Goal: Task Accomplishment & Management: Manage account settings

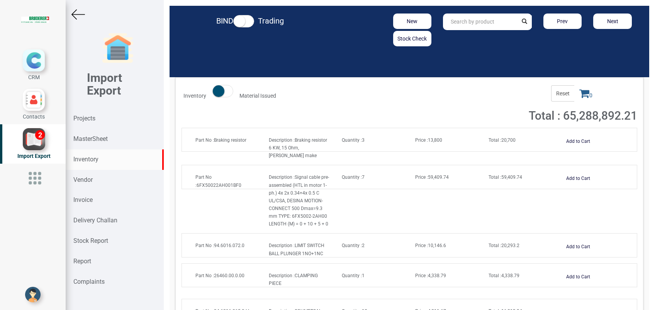
click at [454, 20] on input "text" at bounding box center [480, 22] width 74 height 17
type input "2392"
click at [103, 161] on div "Inventory" at bounding box center [115, 159] width 98 height 20
click at [80, 118] on strong "Projects" at bounding box center [84, 118] width 22 height 7
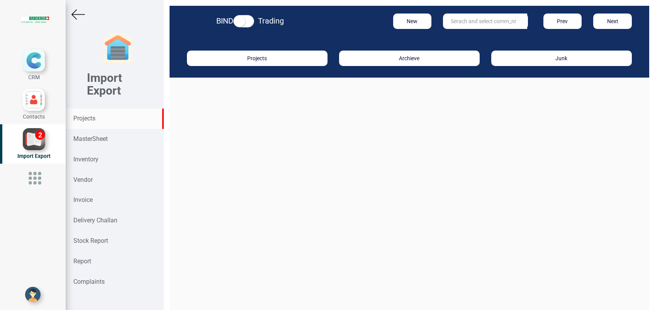
click at [470, 22] on input "text" at bounding box center [485, 21] width 84 height 15
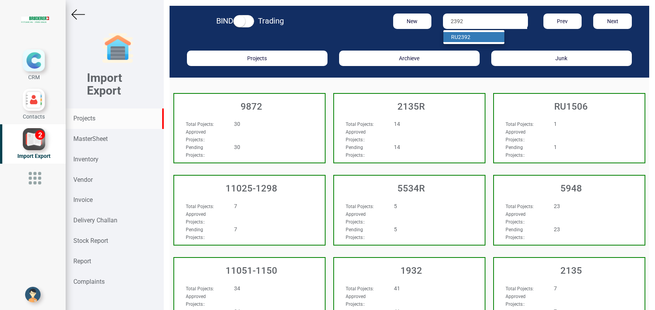
drag, startPoint x: 479, startPoint y: 38, endPoint x: 465, endPoint y: 49, distance: 17.2
click at [479, 38] on link "RU 2392" at bounding box center [473, 37] width 61 height 10
type input "RU 2392"
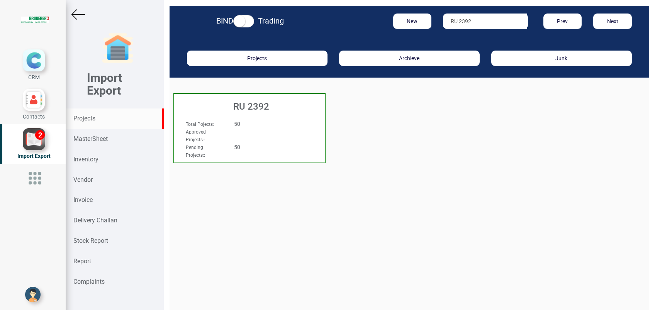
click at [254, 112] on div "RU 2392" at bounding box center [249, 105] width 151 height 22
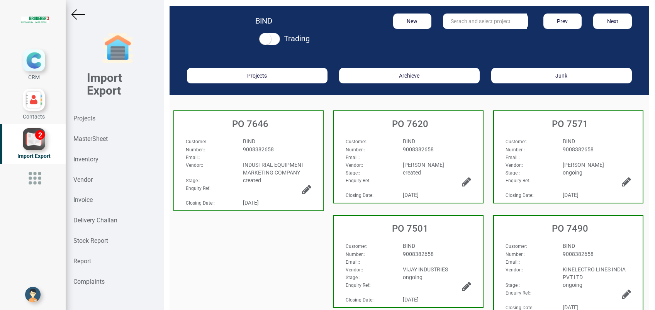
click at [382, 157] on div "Email: :" at bounding box center [368, 157] width 57 height 8
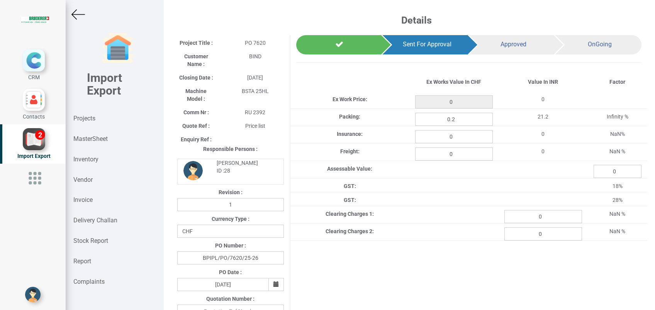
type input "25.8"
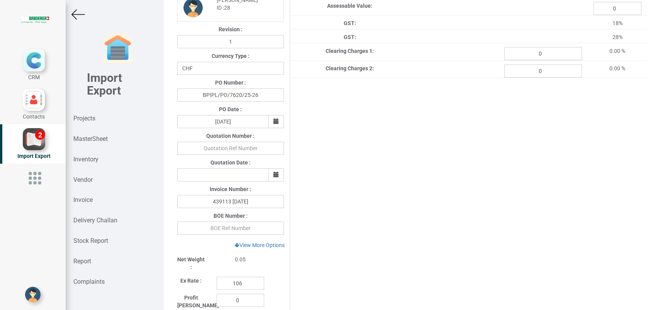
scroll to position [206, 0]
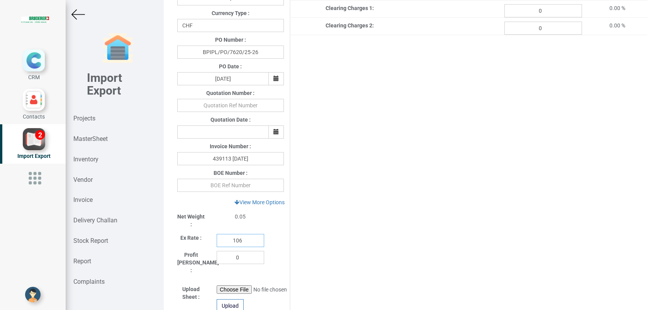
click at [246, 243] on input "106" at bounding box center [240, 240] width 47 height 13
type input "111.4"
click at [340, 181] on div "Project Title : PO 7620 Customer Name : BIND Closing Date : 2025-07-15 Machine …" at bounding box center [409, 118] width 476 height 578
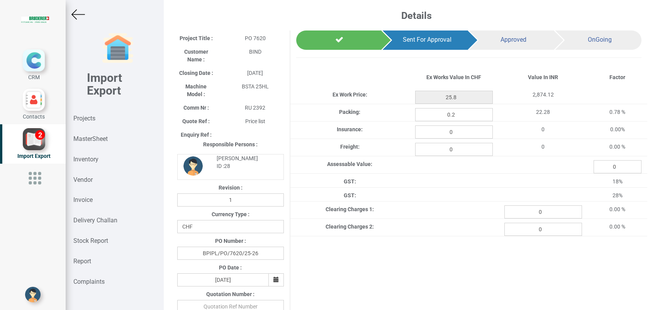
scroll to position [0, 0]
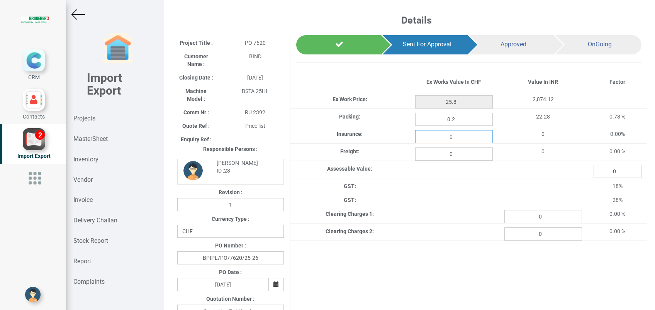
click at [466, 136] on input "0" at bounding box center [454, 136] width 78 height 13
type input "0.034"
click at [437, 154] on input "0" at bounding box center [454, 153] width 78 height 13
type input "1.026"
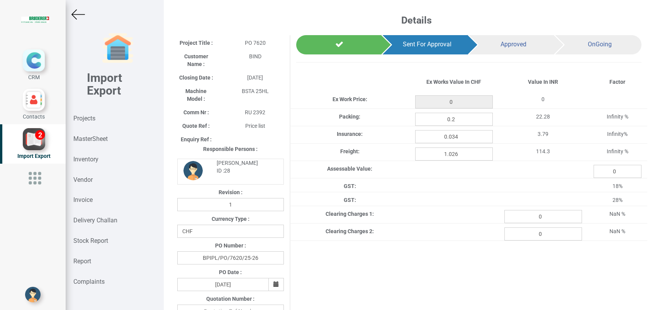
type input "25.8"
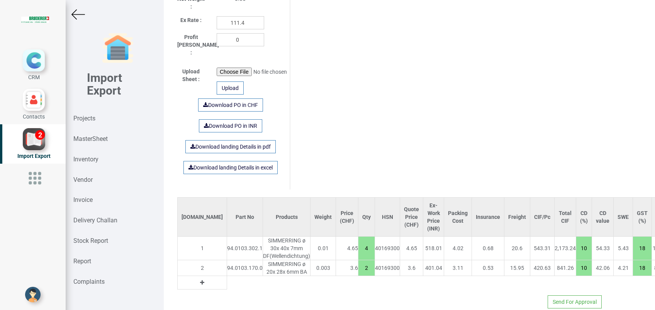
scroll to position [435, 0]
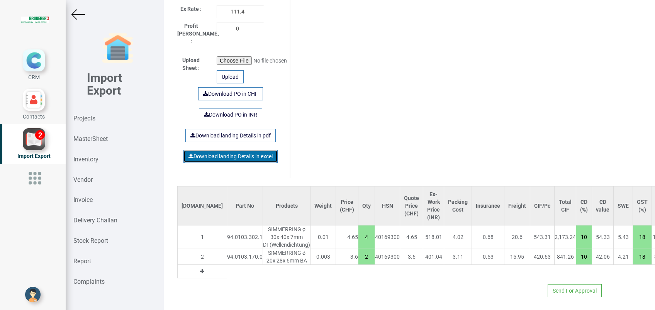
click at [217, 150] on link "Download landing Details in excel" at bounding box center [230, 156] width 94 height 13
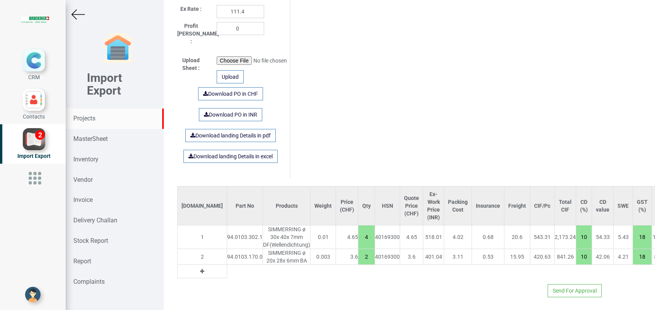
click at [84, 117] on strong "Projects" at bounding box center [84, 118] width 22 height 7
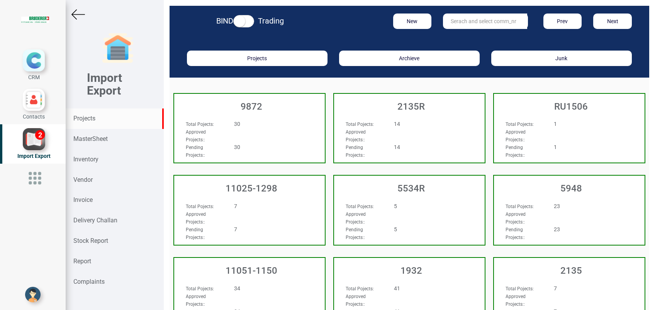
click at [477, 25] on input "text" at bounding box center [485, 21] width 84 height 15
type input "BIS"
click at [463, 38] on link "BIS" at bounding box center [473, 37] width 61 height 10
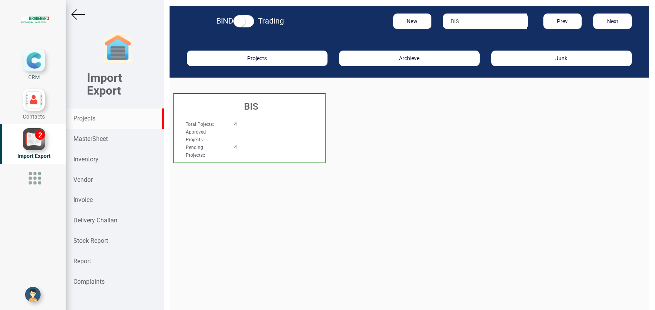
click at [262, 105] on h3 "BIS" at bounding box center [251, 107] width 147 height 10
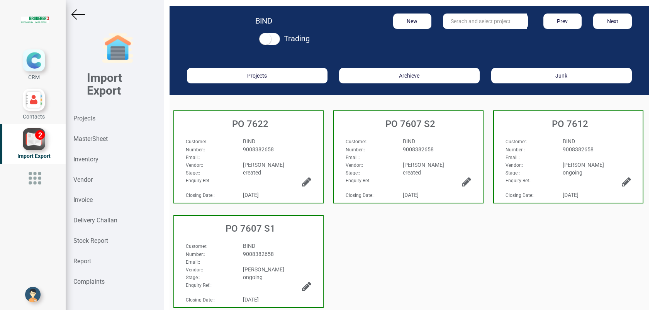
click at [256, 128] on h3 "PO 7622" at bounding box center [250, 124] width 145 height 10
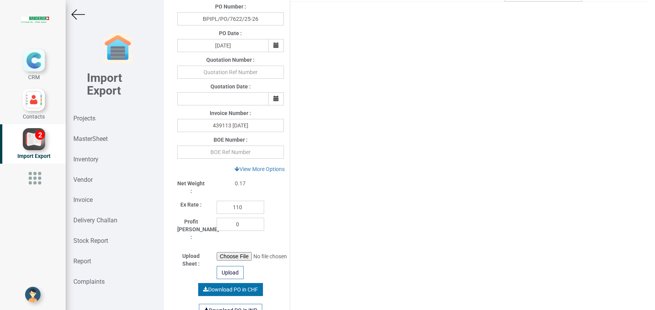
scroll to position [257, 0]
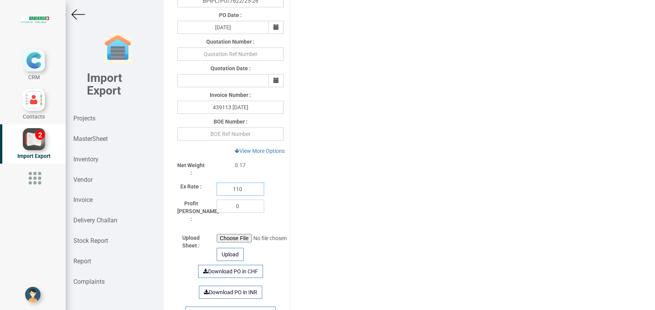
click at [244, 191] on input "110" at bounding box center [240, 189] width 47 height 13
type input "111.4"
click at [460, 149] on div "Project Title : PO 7622 Customer Name : BIND Closing Date : 2025-07-23 Machine …" at bounding box center [409, 67] width 476 height 578
click at [204, 136] on input "text" at bounding box center [230, 133] width 107 height 13
paste input "3898233"
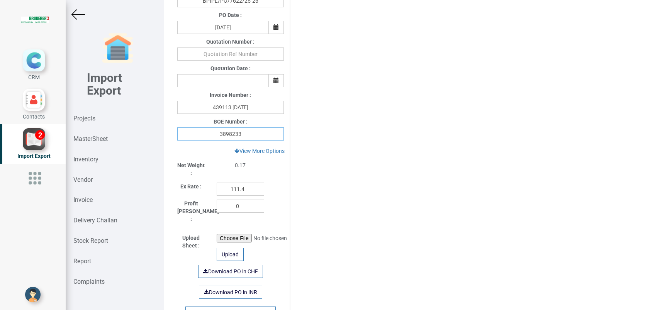
type input "3898233"
click at [405, 162] on div "Project Title : PO 7622 Customer Name : BIND Closing Date : 2025-07-23 Machine …" at bounding box center [409, 67] width 476 height 578
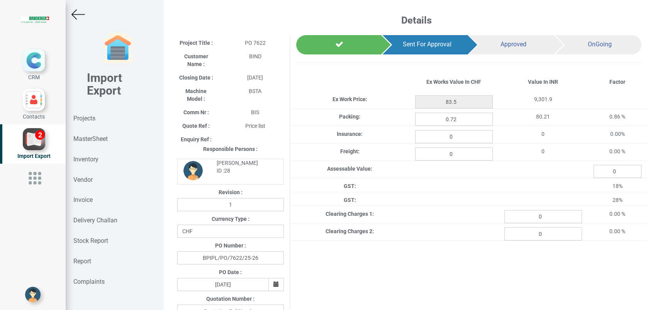
scroll to position [0, 0]
click at [438, 137] on input "0" at bounding box center [454, 136] width 78 height 13
click at [450, 139] on input "0" at bounding box center [454, 136] width 78 height 13
type input "0.109"
click at [462, 156] on input "0" at bounding box center [454, 153] width 78 height 13
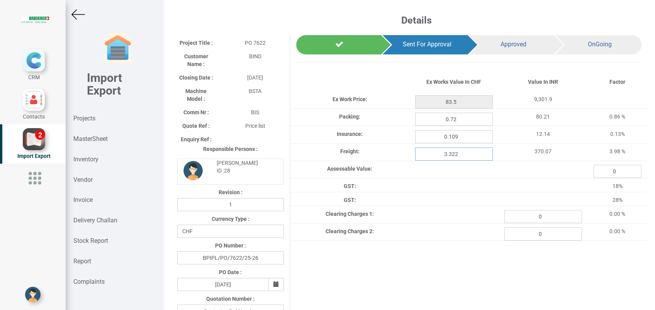
type input "3.322"
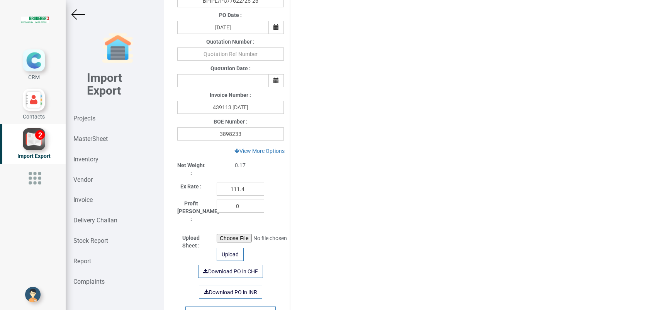
scroll to position [457, 0]
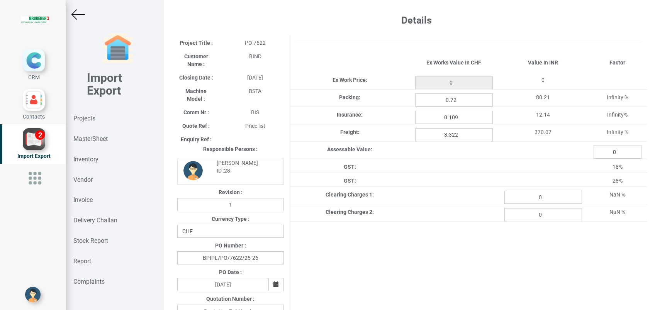
type input "83.5"
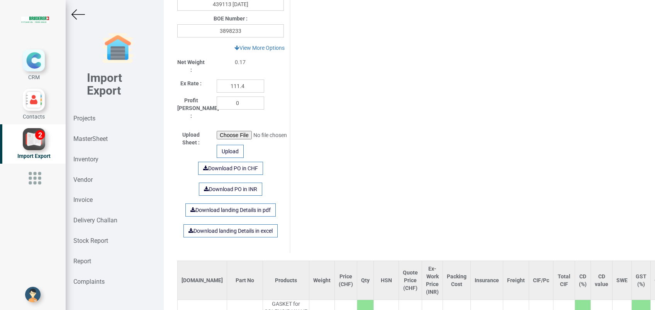
scroll to position [457, 0]
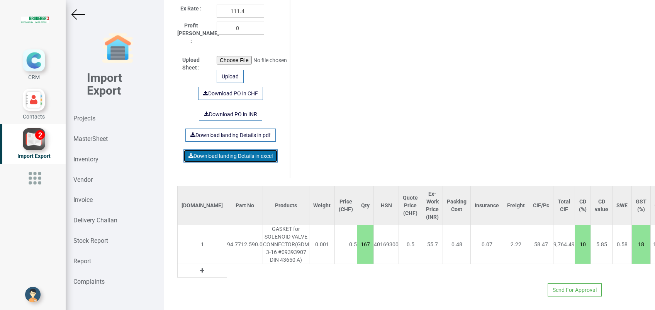
click at [239, 149] on link "Download landing Details in excel" at bounding box center [230, 155] width 94 height 13
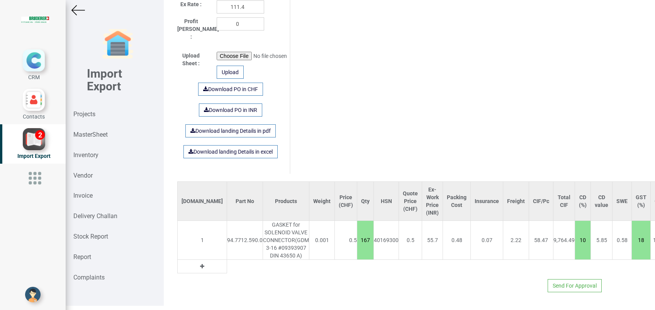
scroll to position [6, 0]
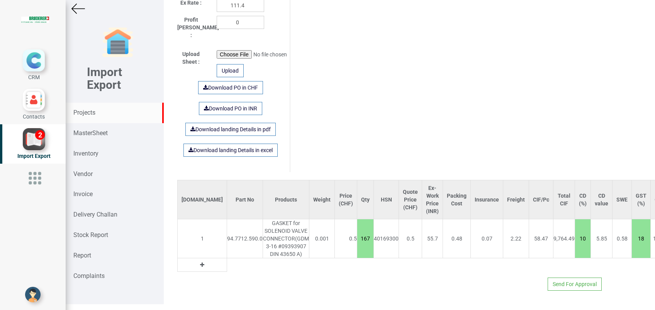
click at [80, 116] on strong "Projects" at bounding box center [84, 112] width 22 height 7
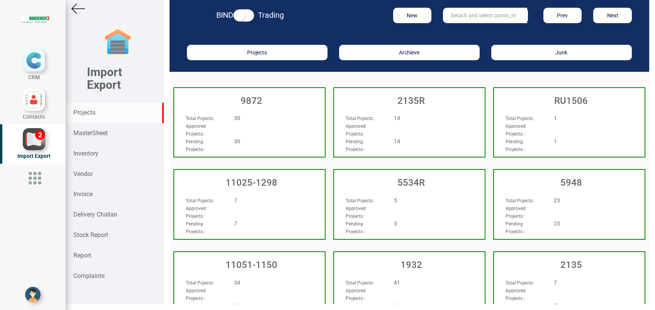
click at [459, 17] on input "text" at bounding box center [485, 15] width 84 height 15
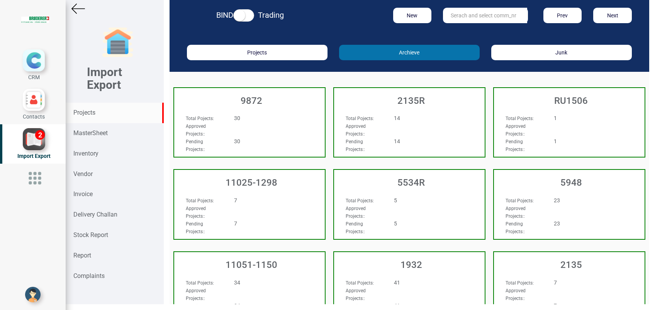
type input "7"
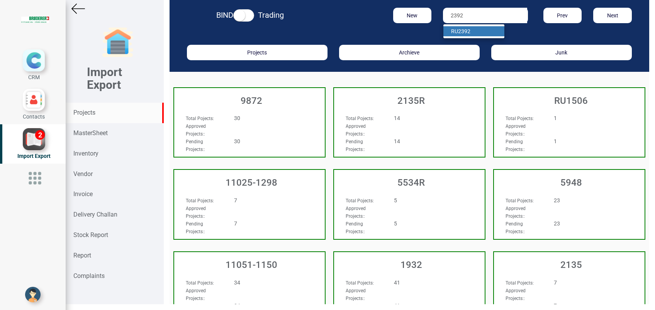
click at [460, 29] on strong "2392" at bounding box center [464, 31] width 12 height 6
type input "RU 2392"
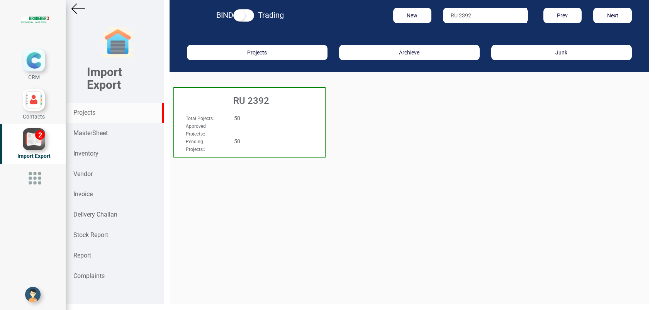
click at [251, 105] on h3 "RU 2392" at bounding box center [251, 101] width 147 height 10
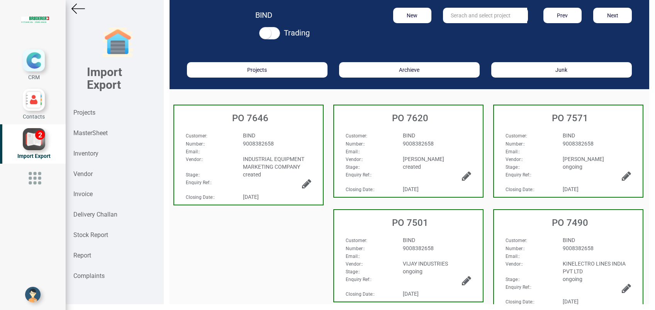
click at [368, 128] on div "Customer : BIND Number: : 9008382658 Email: : Vendor: : BRUDERER AG Stage: : cr…" at bounding box center [408, 142] width 149 height 37
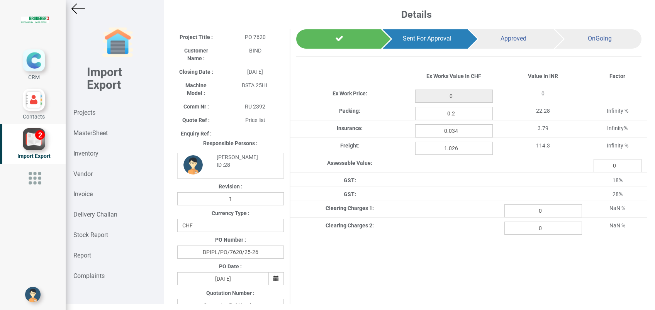
type input "25.8"
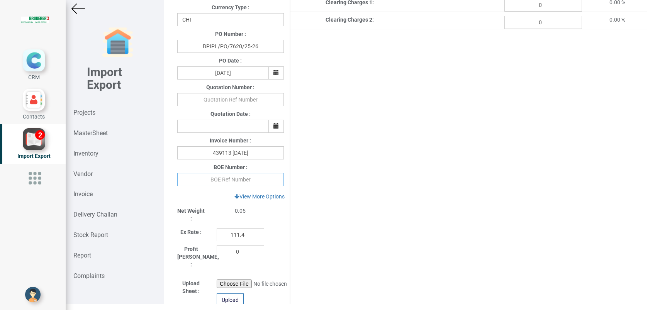
click at [215, 182] on input "text" at bounding box center [230, 179] width 107 height 13
type input "3898233"
click at [397, 215] on div "Project Title : PO 7620 Customer Name : BIND Closing Date : 2025-07-15 Machine …" at bounding box center [409, 113] width 476 height 578
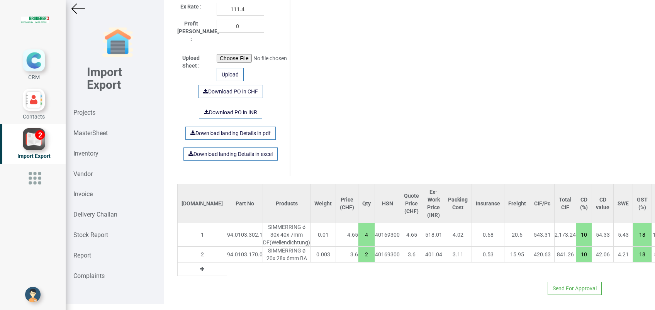
scroll to position [435, 0]
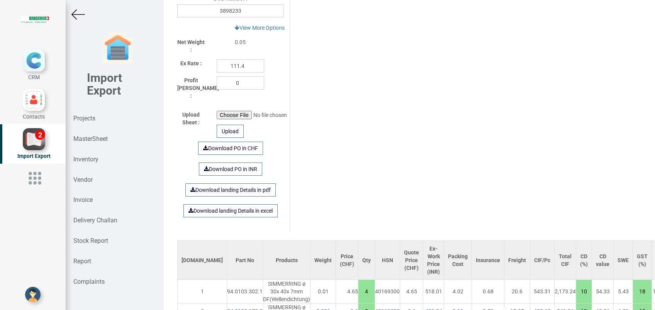
scroll to position [435, 0]
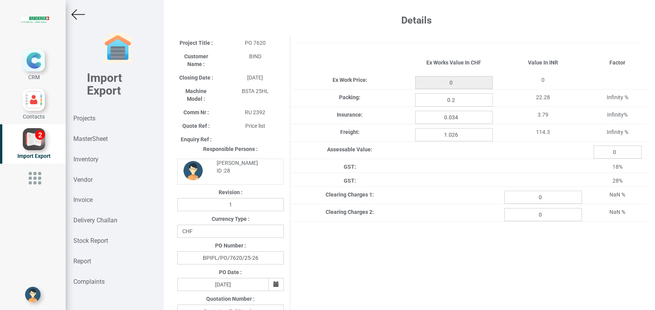
type input "25.8"
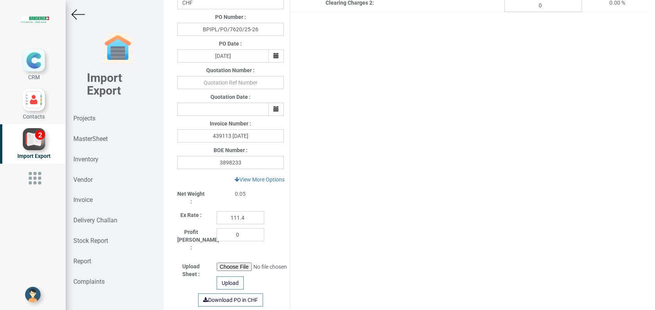
scroll to position [126, 0]
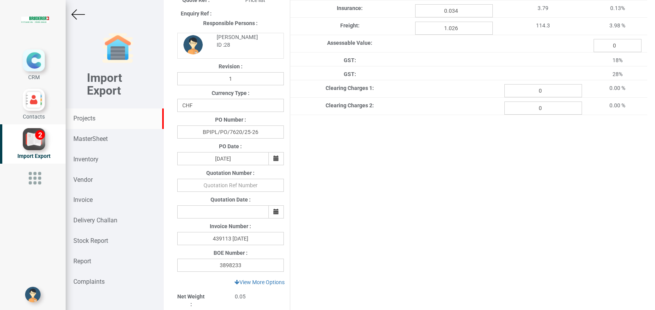
click at [83, 117] on strong "Projects" at bounding box center [84, 118] width 22 height 7
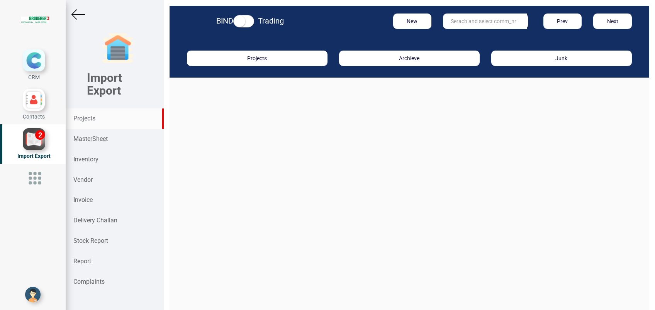
click at [453, 24] on input "text" at bounding box center [485, 21] width 84 height 15
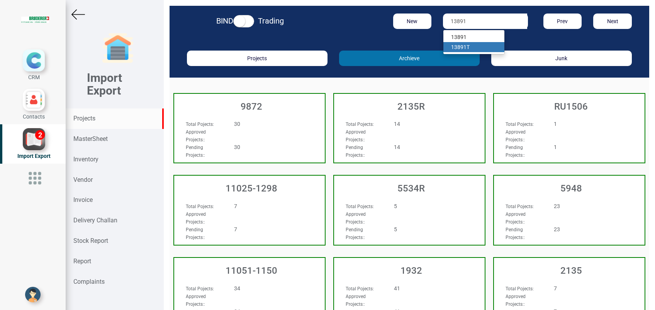
drag, startPoint x: 474, startPoint y: 47, endPoint x: 467, endPoint y: 51, distance: 7.1
click at [474, 47] on link "13891 T" at bounding box center [473, 47] width 61 height 10
type input "13891 T"
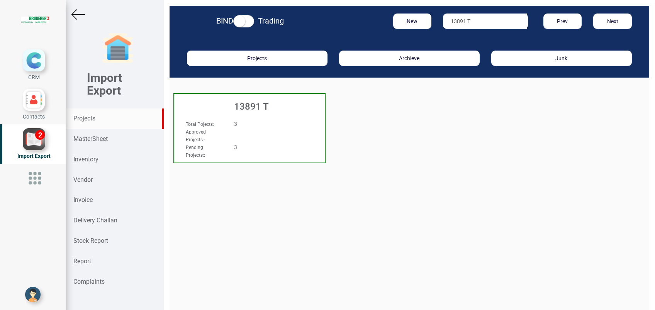
click at [256, 110] on h3 "13891 T" at bounding box center [251, 107] width 147 height 10
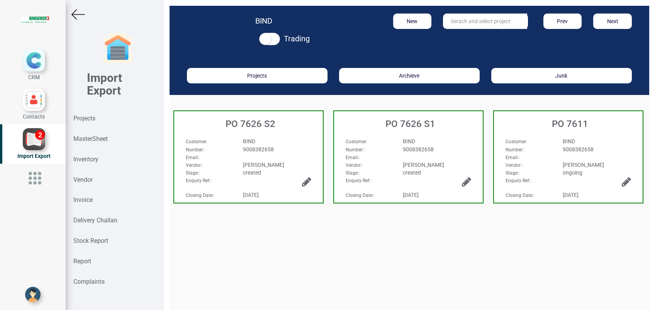
click at [423, 144] on div "BIND" at bounding box center [437, 141] width 80 height 8
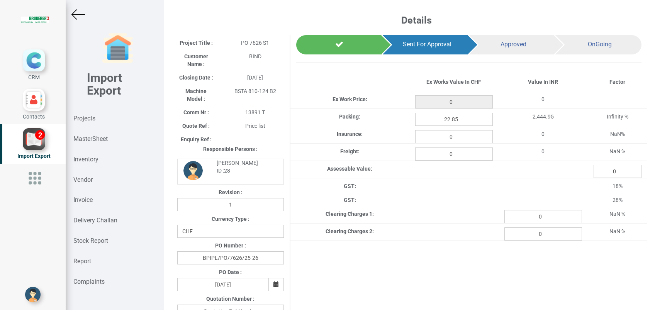
type input "2635.4"
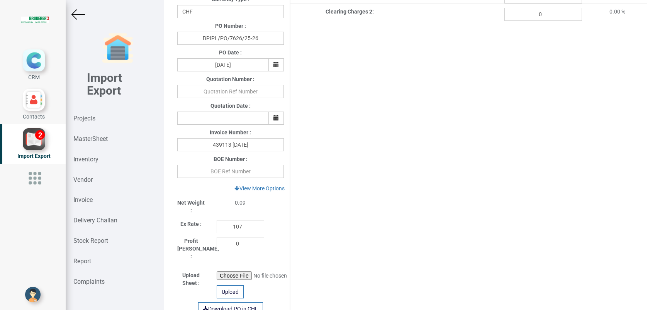
scroll to position [257, 0]
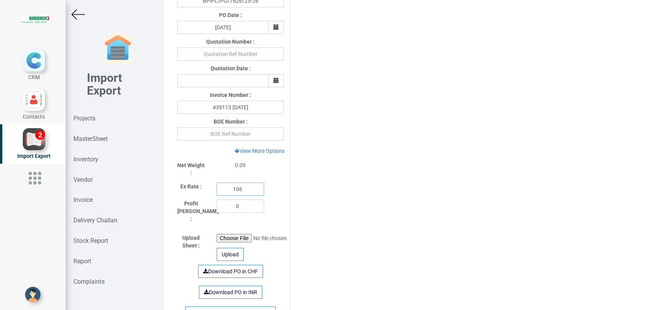
click at [251, 188] on input "106" at bounding box center [240, 189] width 47 height 13
type input "111.4"
click at [239, 133] on input "text" at bounding box center [230, 133] width 107 height 13
type input "3898233"
click at [429, 191] on div "Project Title : PO 7626 S1 Customer Name : BIND Closing Date : [DATE] Machine M…" at bounding box center [409, 67] width 476 height 578
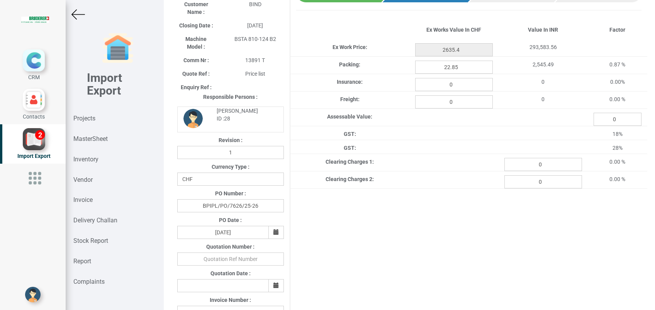
scroll to position [0, 0]
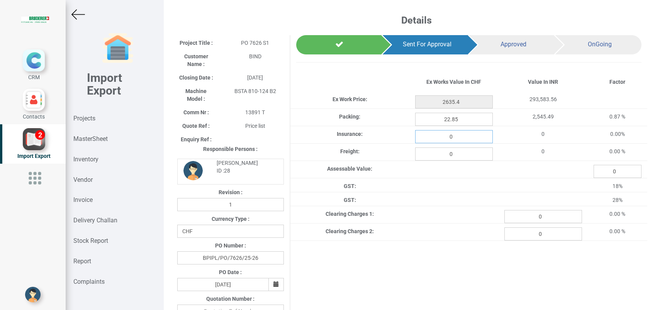
click at [457, 138] on input "0" at bounding box center [454, 136] width 78 height 13
click at [442, 138] on input "03.438" at bounding box center [454, 136] width 78 height 13
type input "3.438"
click at [468, 154] on input "0" at bounding box center [454, 153] width 78 height 13
type input "104.834"
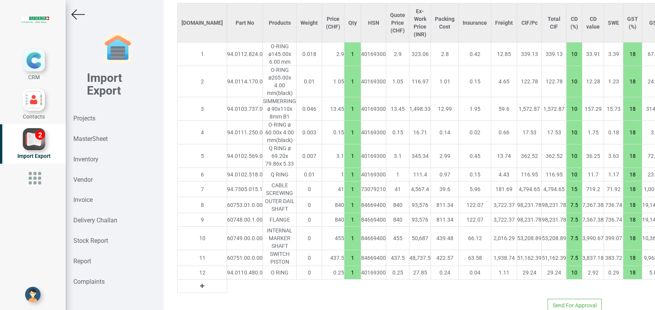
scroll to position [632, 0]
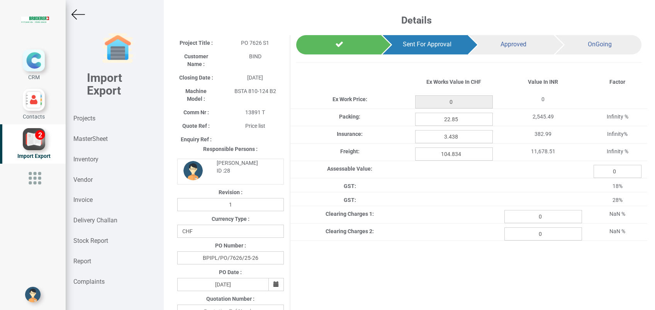
type input "2635.4"
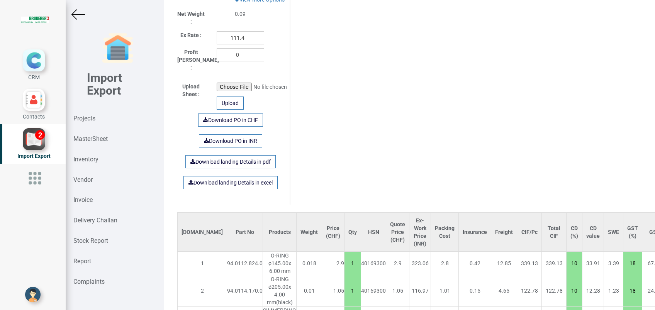
scroll to position [374, 0]
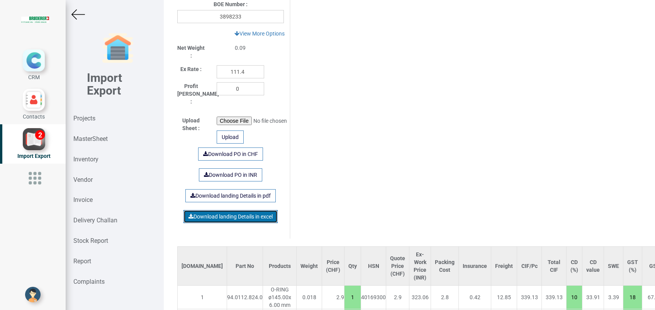
click at [244, 210] on link "Download landing Details in excel" at bounding box center [230, 216] width 94 height 13
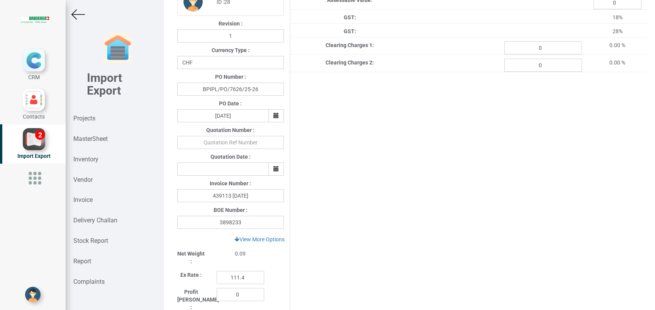
click at [361, 208] on div "Project Title : PO 7626 S1 Customer Name : BIND Closing Date : [DATE] Machine M…" at bounding box center [409, 155] width 476 height 578
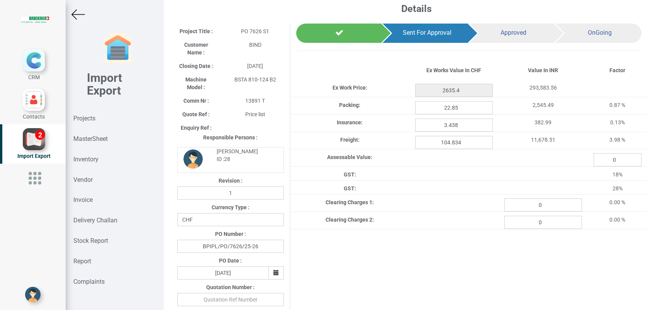
scroll to position [0, 0]
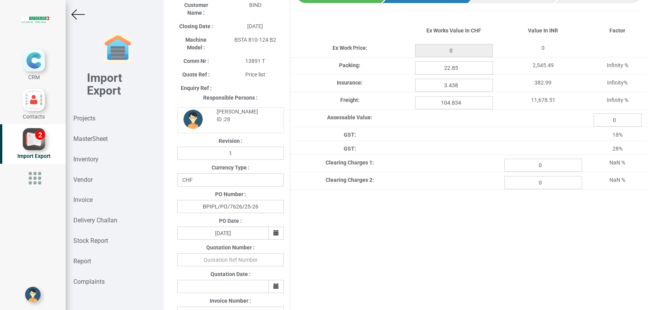
type input "2635.4"
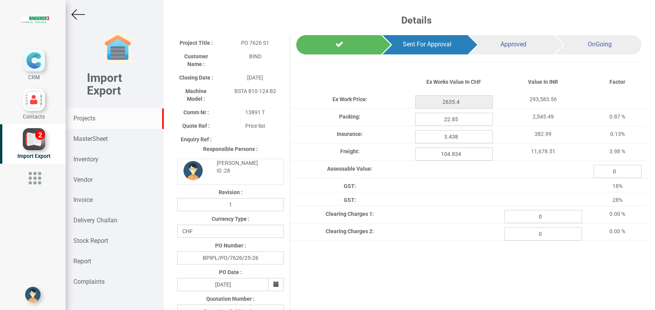
click at [91, 115] on strong "Projects" at bounding box center [84, 118] width 22 height 7
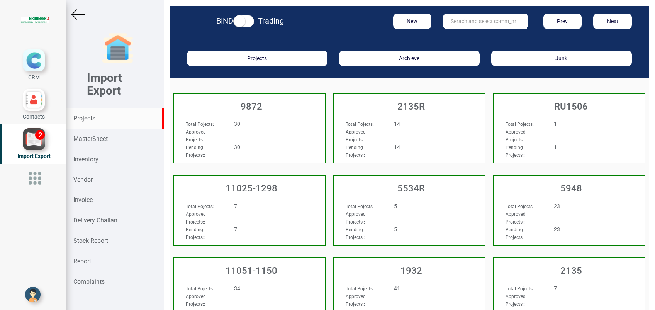
click at [443, 22] on input "text" at bounding box center [485, 21] width 84 height 15
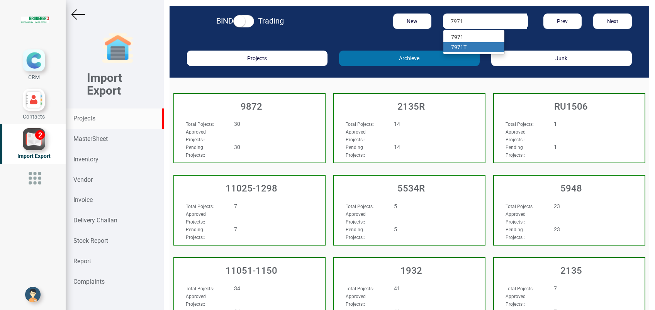
drag, startPoint x: 464, startPoint y: 49, endPoint x: 443, endPoint y: 64, distance: 25.9
click at [464, 49] on link "7971 T" at bounding box center [473, 47] width 61 height 10
type input "7971T"
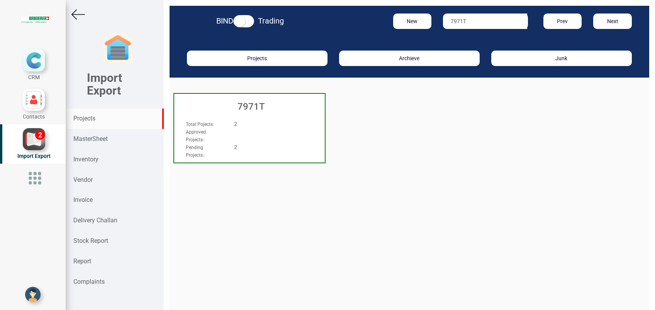
click at [247, 110] on h3 "7971T" at bounding box center [251, 107] width 147 height 10
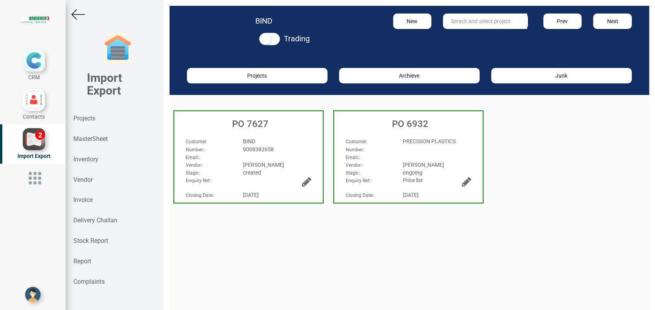
click at [262, 150] on span "9008382658" at bounding box center [258, 149] width 31 height 6
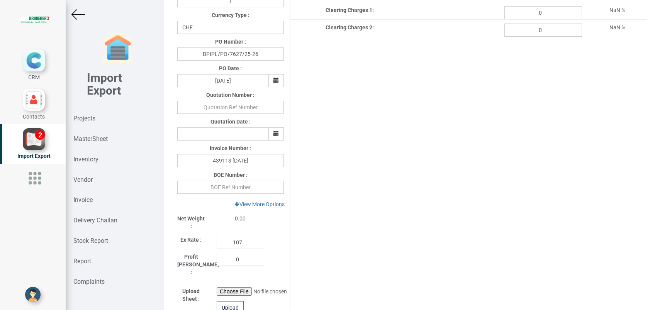
scroll to position [206, 0]
type input "1882.5500000000002"
click at [242, 243] on input "107" at bounding box center [240, 240] width 47 height 13
type input "111.4"
click at [230, 186] on input "text" at bounding box center [230, 185] width 107 height 13
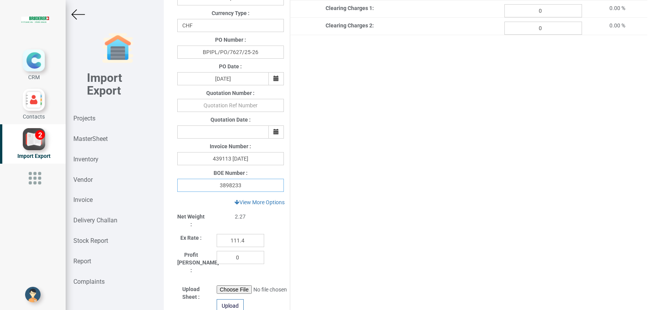
type input "3898233"
click at [391, 201] on div "Project Title : PO 7627 Customer Name : BIND Closing Date : 2025-08-03 Machine …" at bounding box center [409, 118] width 476 height 578
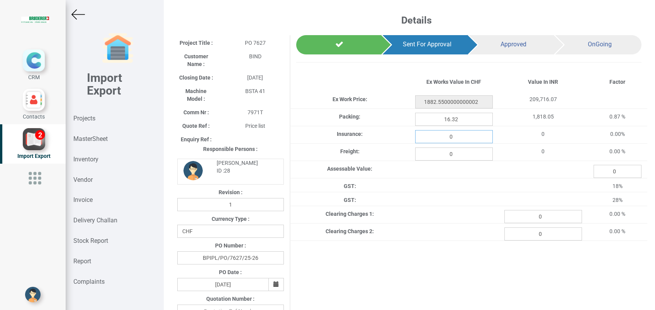
click at [455, 139] on input "0" at bounding box center [454, 136] width 78 height 13
type input "2.456"
click at [463, 154] on input "0" at bounding box center [454, 153] width 78 height 13
type input "74.885"
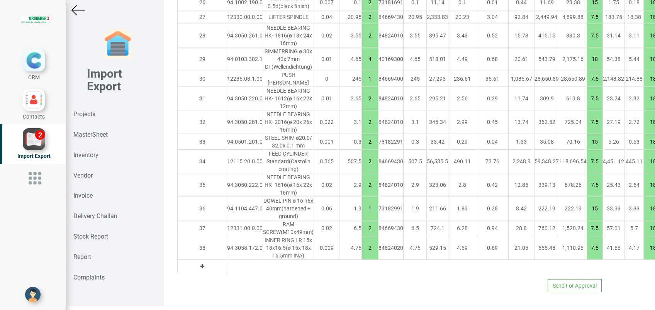
scroll to position [6, 0]
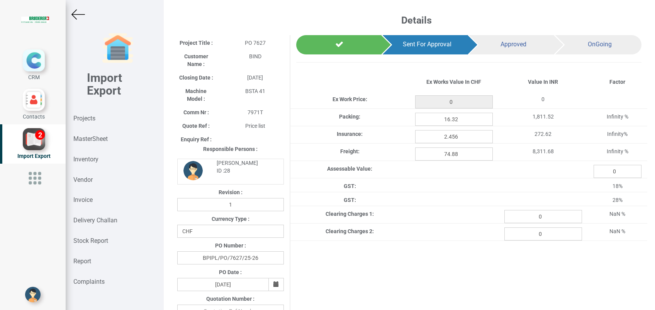
scroll to position [6, 0]
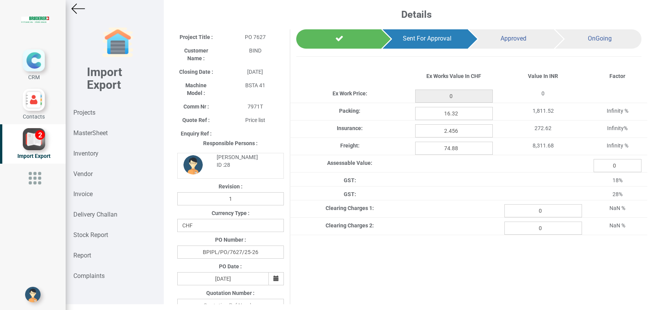
type input "1882.5500000000002"
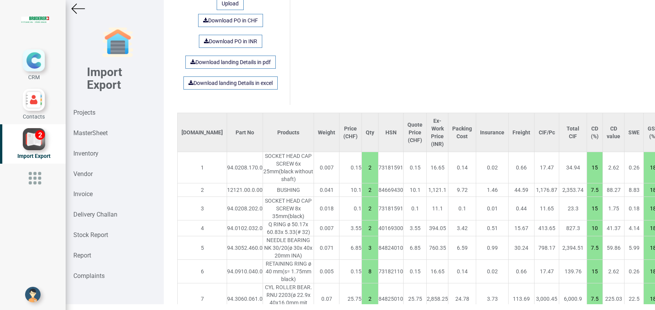
scroll to position [514, 0]
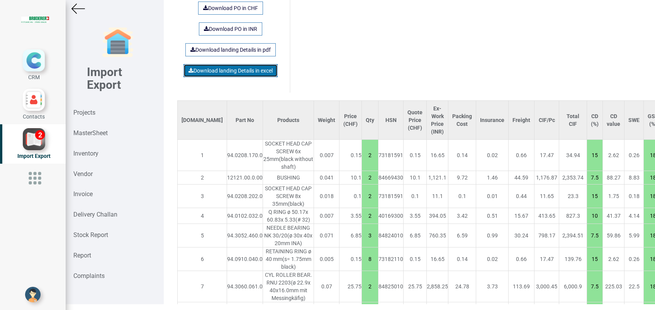
click at [218, 64] on link "Download landing Details in excel" at bounding box center [230, 70] width 94 height 13
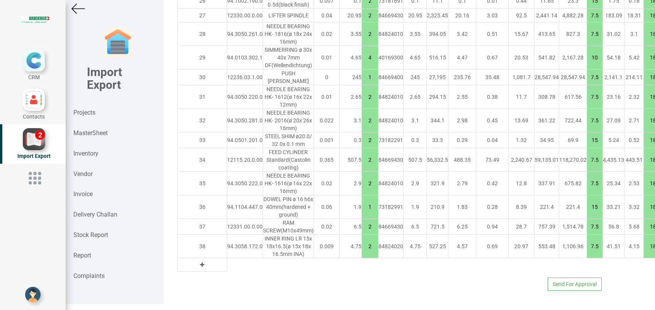
scroll to position [1338, 0]
click at [89, 110] on strong "Projects" at bounding box center [84, 112] width 22 height 7
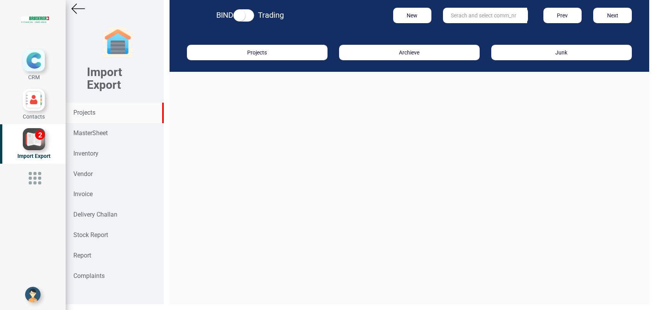
click at [463, 17] on input "text" at bounding box center [485, 15] width 84 height 15
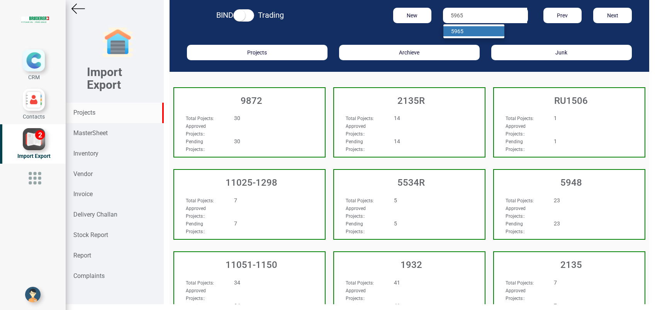
type input "5965"
click at [457, 30] on strong "5965" at bounding box center [457, 31] width 12 height 6
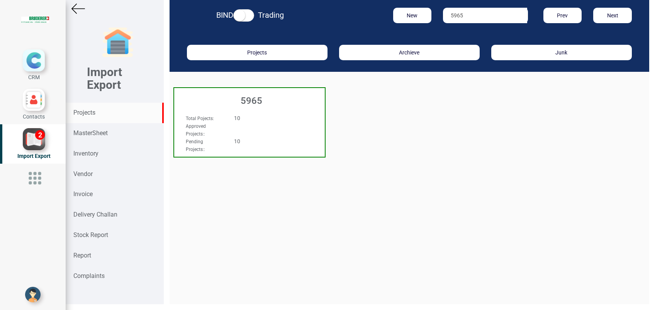
click at [261, 98] on h3 "5965" at bounding box center [251, 101] width 147 height 10
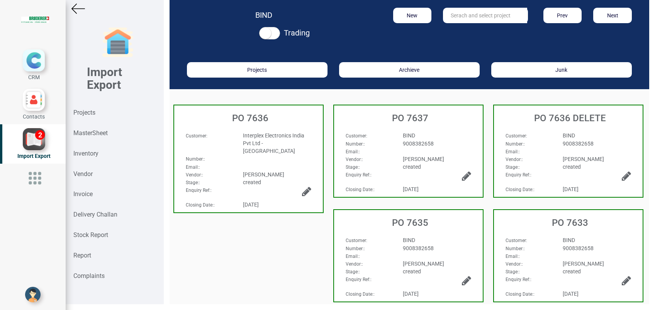
click at [472, 13] on input "text" at bounding box center [485, 15] width 84 height 15
click at [475, 32] on link "PO 7631" at bounding box center [473, 31] width 61 height 10
type input "PO 7631"
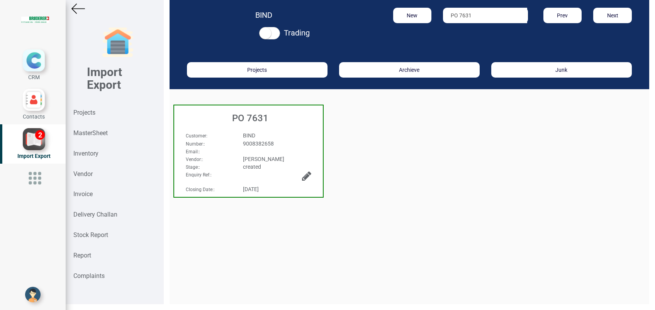
click at [256, 118] on h3 "PO 7631" at bounding box center [250, 118] width 145 height 10
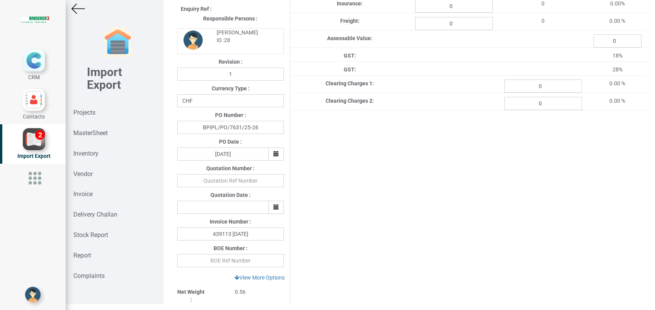
scroll to position [154, 0]
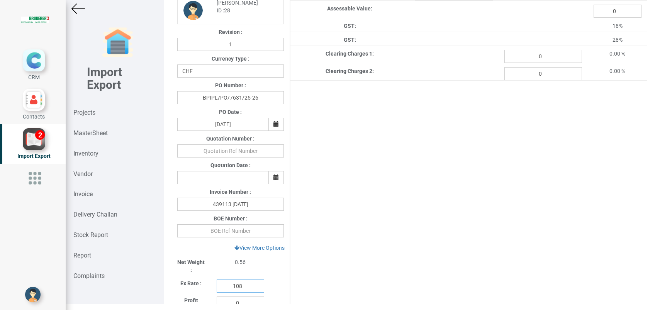
click at [245, 285] on input "108" at bounding box center [240, 285] width 47 height 13
type input "111.4"
click at [235, 233] on input "text" at bounding box center [230, 230] width 107 height 13
type input "3898233"
click at [369, 182] on div "Project Title : PO 7631 Customer Name : BIND Closing Date : 2025-07-23 Machine …" at bounding box center [409, 164] width 476 height 578
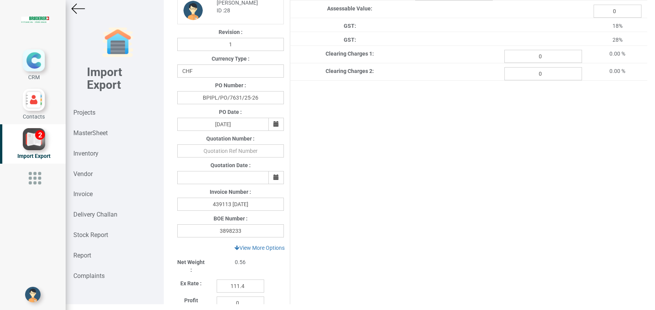
scroll to position [51, 0]
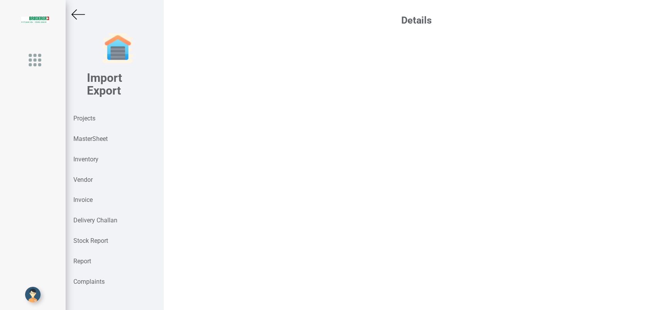
scroll to position [6, 0]
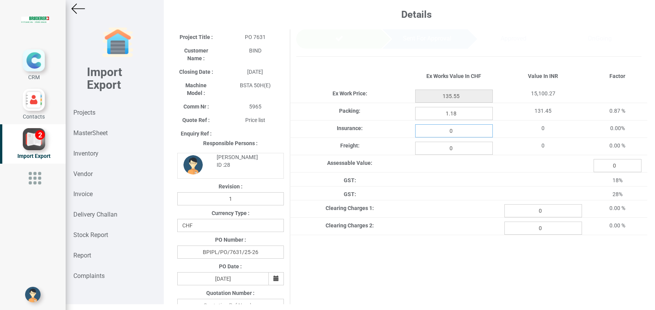
click at [464, 133] on input "0" at bounding box center [454, 130] width 78 height 13
type input "0.177"
click at [455, 150] on input "0" at bounding box center [454, 148] width 78 height 13
type input "5.392"
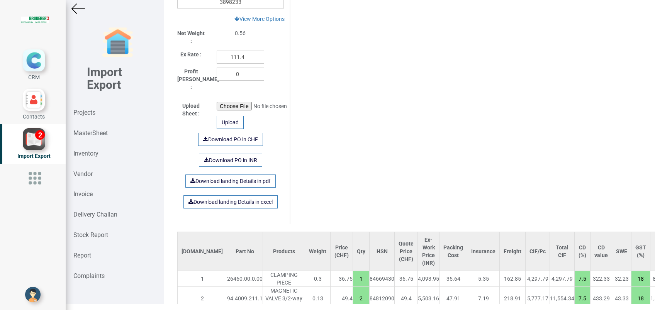
scroll to position [442, 0]
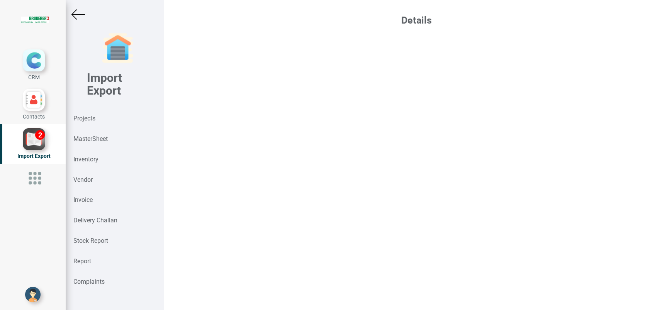
scroll to position [6, 0]
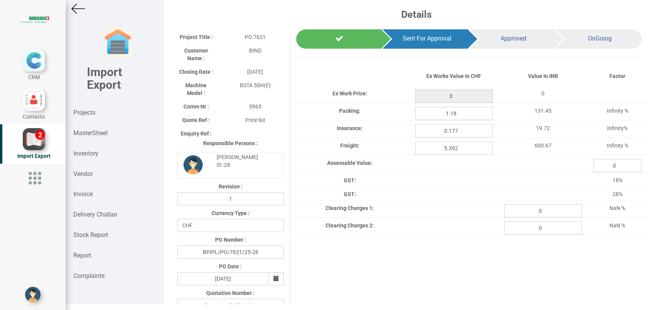
type input "135.55"
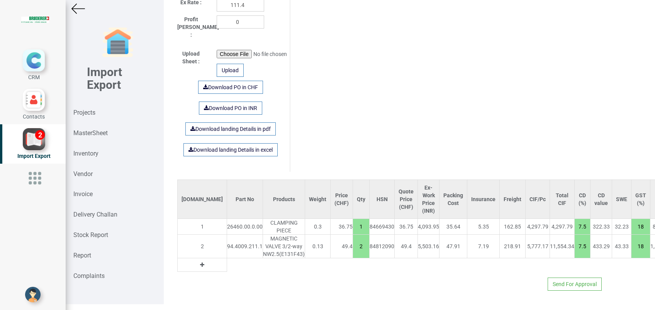
scroll to position [442, 0]
click at [232, 143] on link "Download landing Details in excel" at bounding box center [230, 149] width 94 height 13
click at [411, 253] on table "S.No Part No Products Weight Price (CHF) Qty HSN Quote Price (CHF) Ex-Work Pric…" at bounding box center [459, 225] width 565 height 92
click at [78, 10] on img at bounding box center [78, 9] width 14 height 14
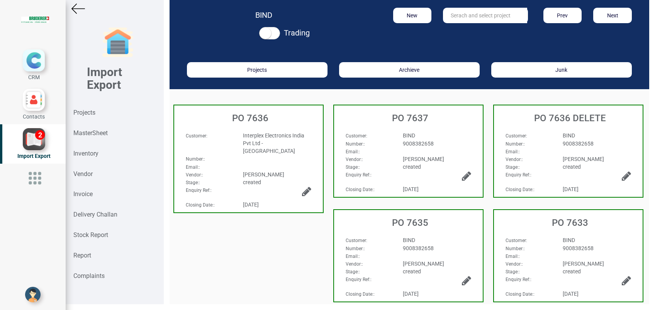
click at [472, 18] on input "text" at bounding box center [485, 15] width 84 height 15
click at [467, 31] on link "PO 7632" at bounding box center [473, 31] width 61 height 10
type input "PO 7632"
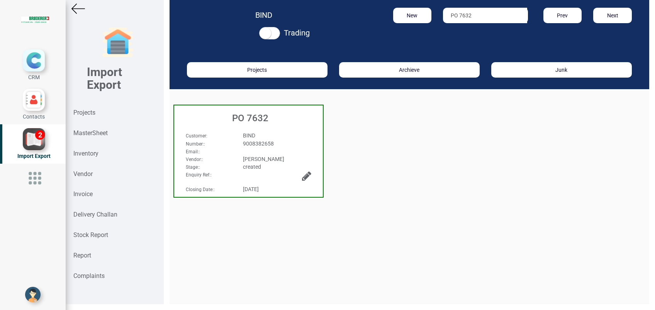
click at [268, 115] on h3 "PO 7632" at bounding box center [250, 118] width 145 height 10
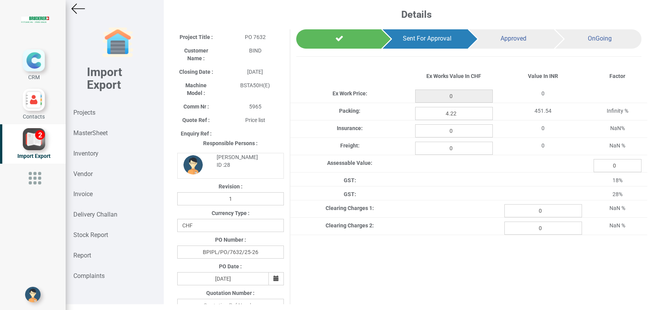
type input "487.15000000000003"
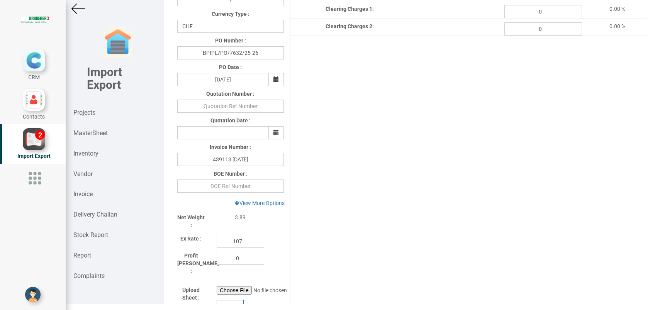
scroll to position [206, 0]
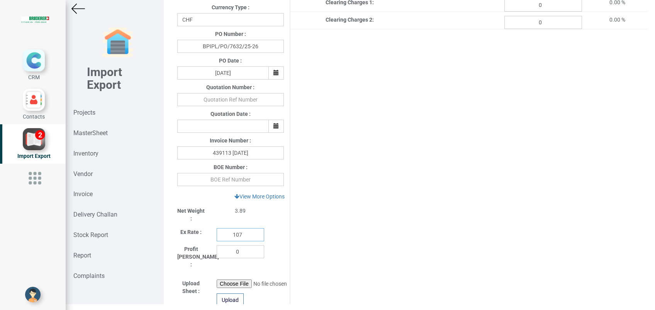
click at [242, 234] on input "107" at bounding box center [240, 234] width 47 height 13
type input "111.4"
click at [215, 177] on input "text" at bounding box center [230, 179] width 107 height 13
type input "3898233"
click at [345, 178] on div "Project Title : PO 7632 Customer Name : BIND Closing Date : 2025-07-28 Machine …" at bounding box center [409, 113] width 476 height 578
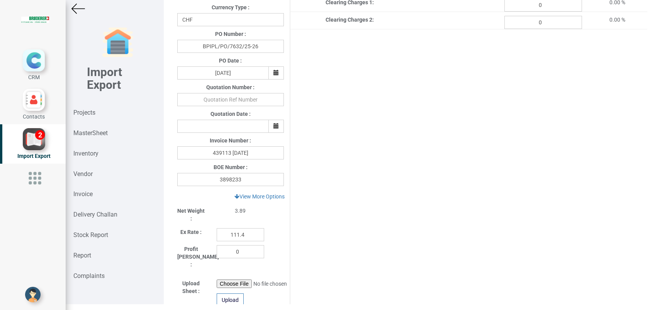
scroll to position [0, 0]
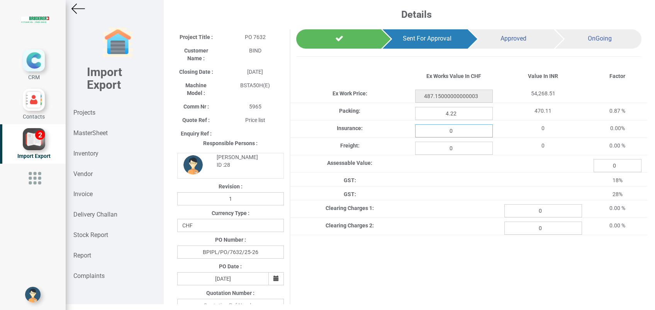
click at [462, 128] on input "0" at bounding box center [454, 130] width 78 height 13
type input "0.636"
click at [467, 150] on input "0" at bounding box center [454, 148] width 78 height 13
type input "19.378"
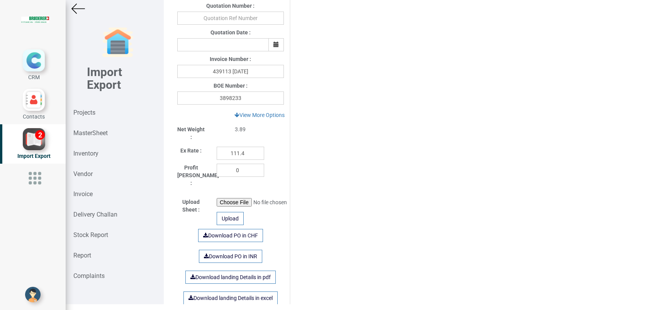
scroll to position [309, 0]
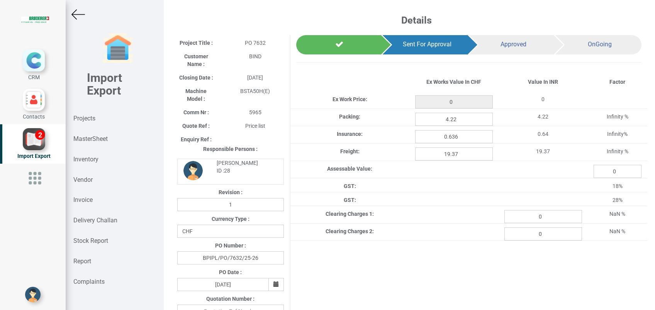
type input "487.15000000000003"
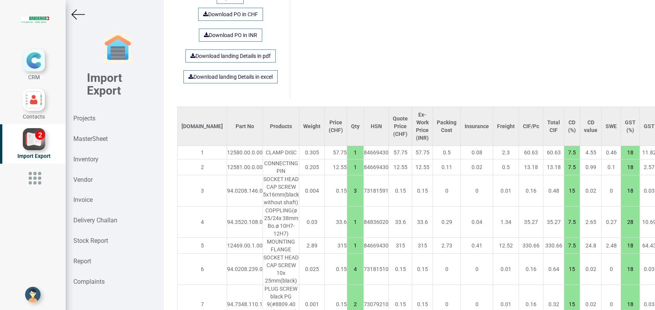
scroll to position [514, 0]
click at [226, 70] on link "Download landing Details in excel" at bounding box center [230, 76] width 94 height 13
drag, startPoint x: 315, startPoint y: 68, endPoint x: 315, endPoint y: 74, distance: 6.2
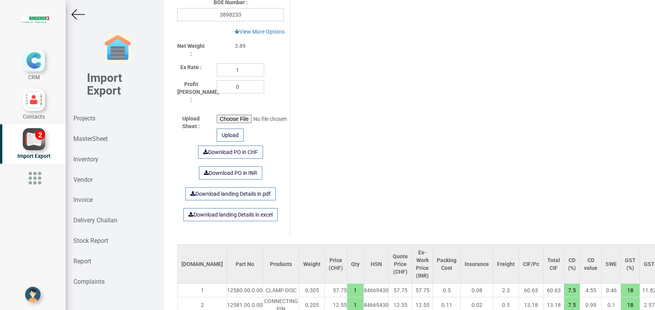
scroll to position [257, 0]
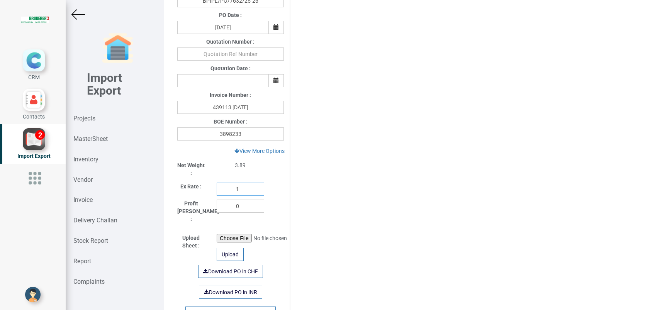
click at [243, 189] on input "1" at bounding box center [240, 189] width 47 height 13
type input "111.4"
click at [378, 200] on div "Project Title : PO 7632 Customer Name : BIND Closing Date : [DATE] Machine Mode…" at bounding box center [409, 67] width 476 height 578
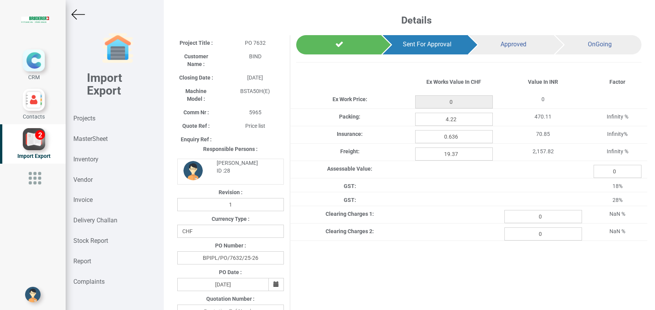
type input "487.15000000000003"
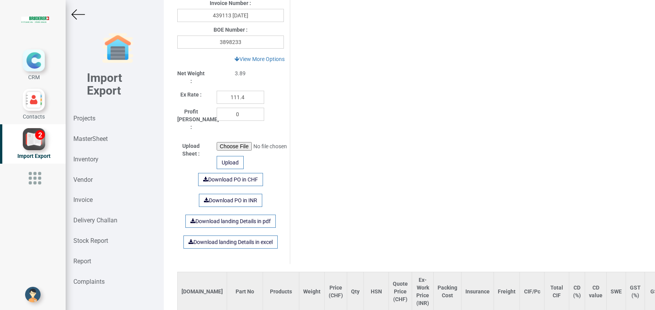
scroll to position [360, 0]
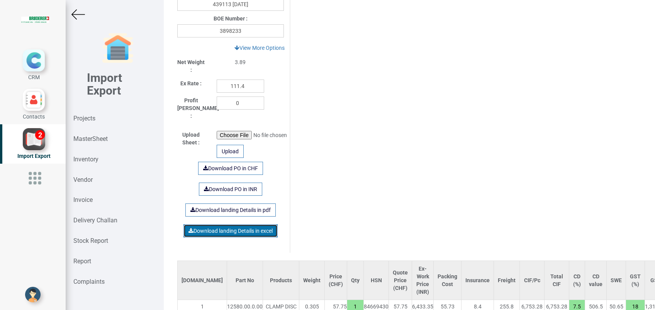
click at [241, 225] on link "Download landing Details in excel" at bounding box center [230, 230] width 94 height 13
drag, startPoint x: 335, startPoint y: 171, endPoint x: 340, endPoint y: 180, distance: 10.9
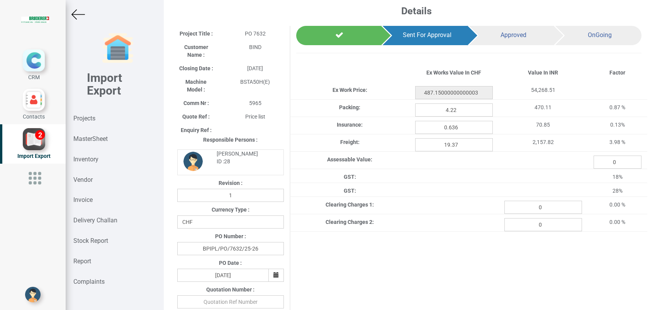
scroll to position [0, 0]
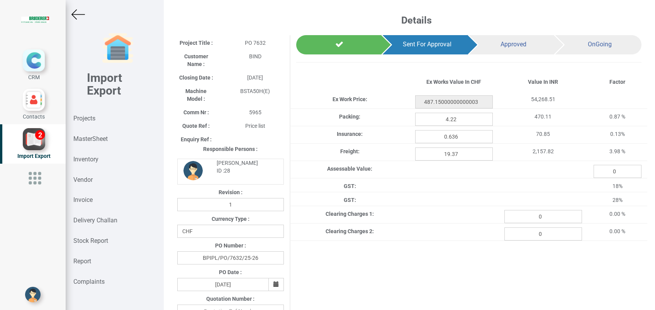
click at [78, 17] on img at bounding box center [78, 15] width 14 height 14
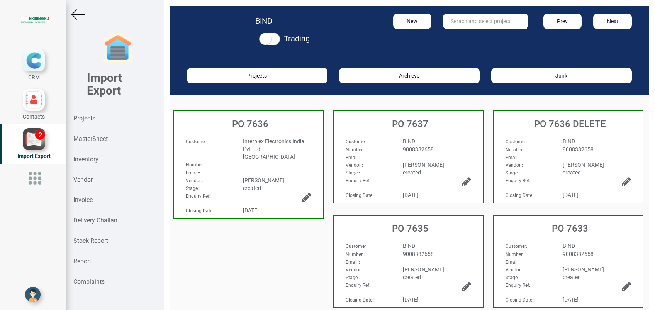
click at [547, 231] on h3 "PO 7633" at bounding box center [570, 228] width 145 height 10
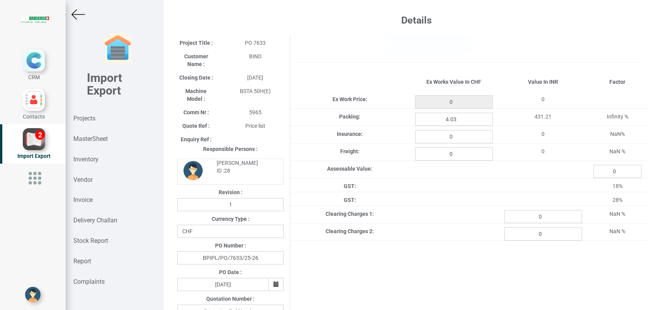
type input "464.65"
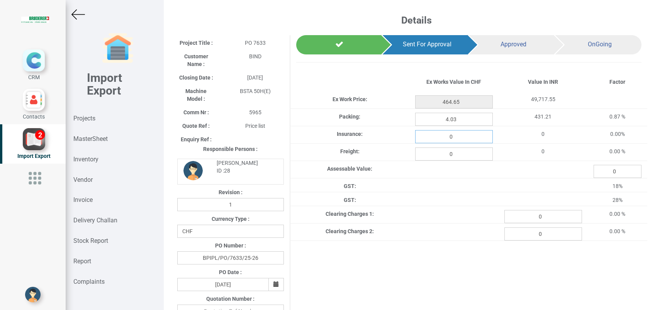
click at [460, 132] on input "0" at bounding box center [454, 136] width 78 height 13
type input "0.606"
click at [436, 157] on input "0" at bounding box center [454, 153] width 78 height 13
type input "18.483"
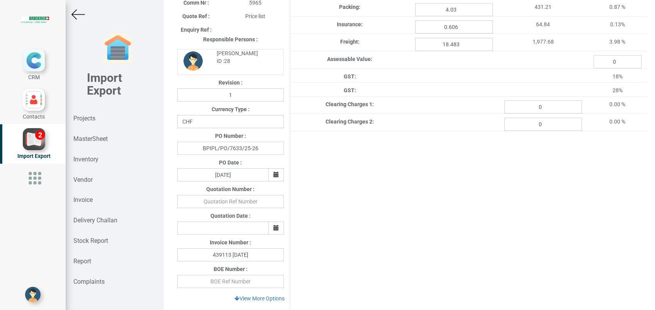
scroll to position [206, 0]
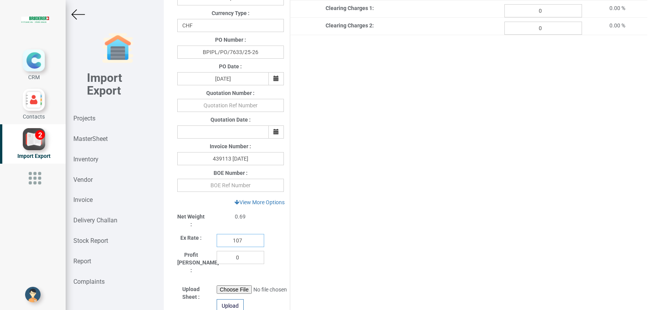
click at [244, 242] on input "107" at bounding box center [240, 240] width 47 height 13
type input "111.4"
click at [248, 186] on input "text" at bounding box center [230, 185] width 107 height 13
type input "3898233"
click at [376, 201] on div "Project Title : PO 7633 Customer Name : BIND Closing Date : [DATE] Machine Mode…" at bounding box center [409, 118] width 476 height 578
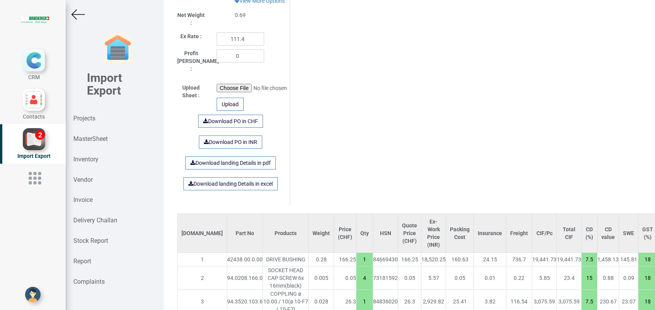
scroll to position [335, 0]
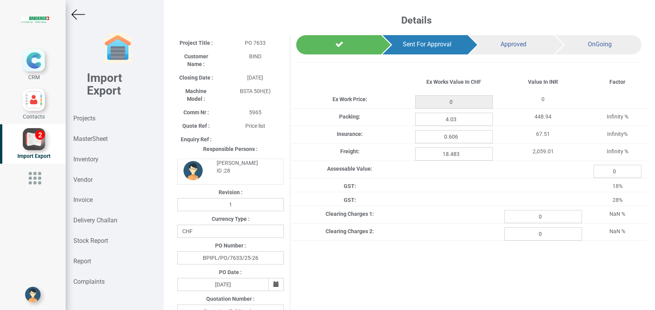
type input "464.65"
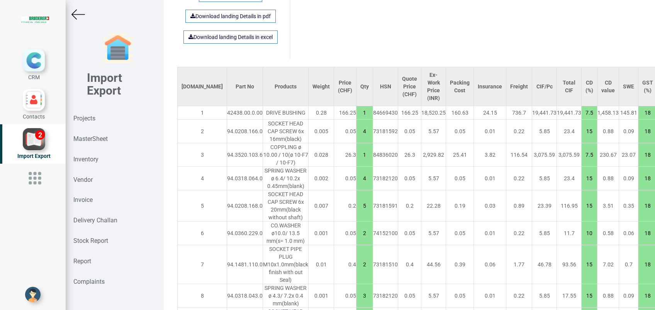
scroll to position [566, 0]
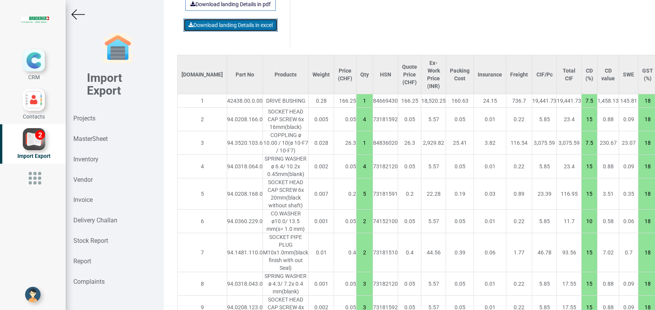
click at [232, 19] on link "Download landing Details in excel" at bounding box center [230, 25] width 94 height 13
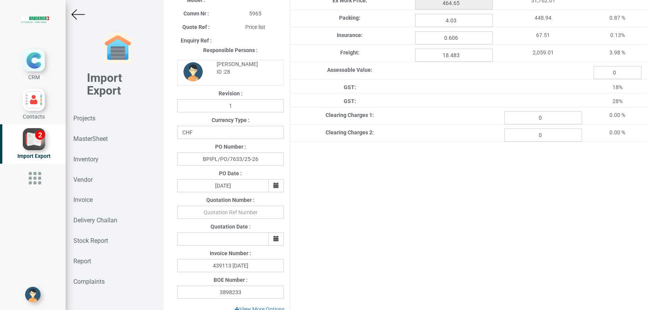
scroll to position [0, 0]
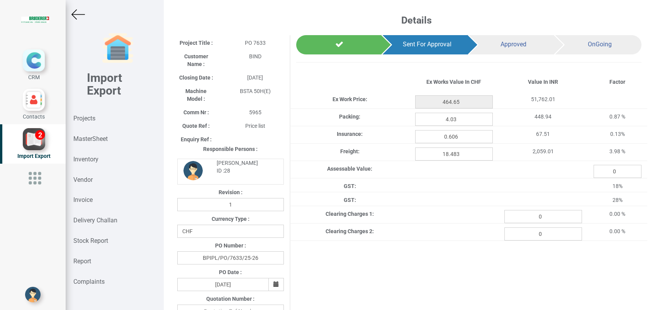
click at [83, 12] on img at bounding box center [78, 15] width 14 height 14
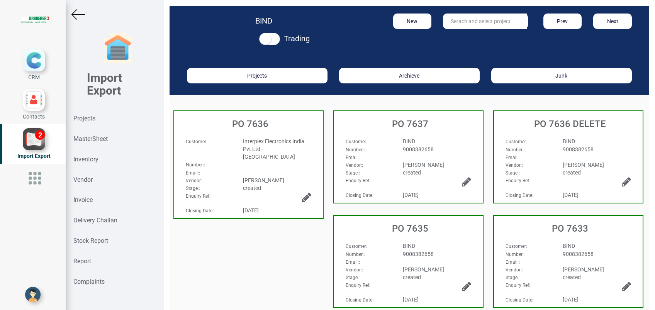
click at [264, 139] on span "Interplex Electronics India Pvt Ltd - [GEOGRAPHIC_DATA]" at bounding box center [273, 149] width 61 height 22
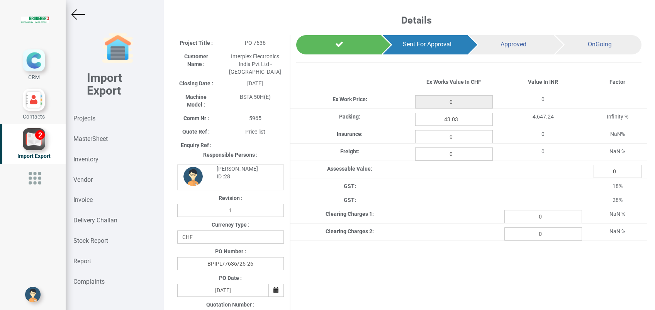
type input "4962.949999999995"
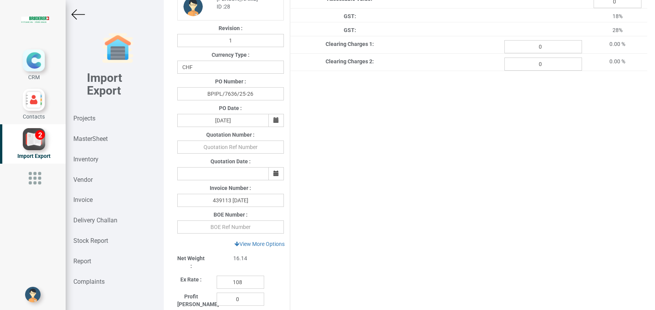
scroll to position [206, 0]
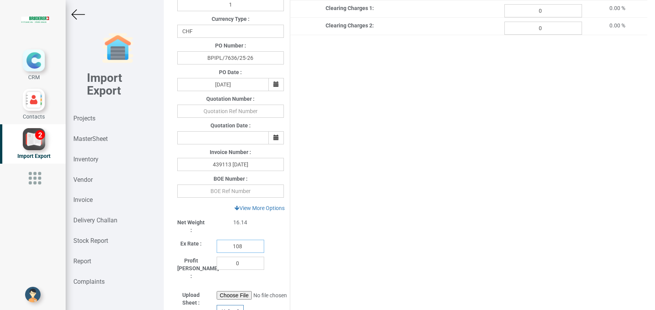
click at [243, 240] on input "108" at bounding box center [240, 246] width 47 height 13
type input "111.4"
click at [209, 188] on input "text" at bounding box center [230, 190] width 107 height 13
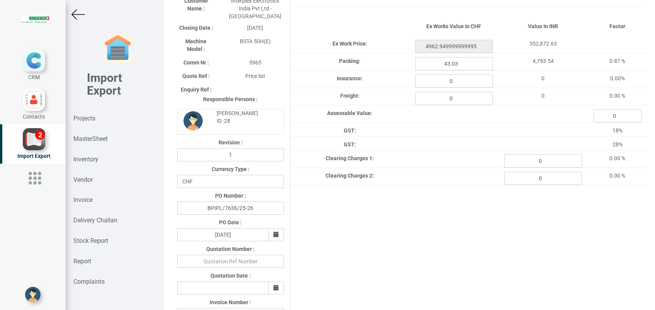
scroll to position [0, 0]
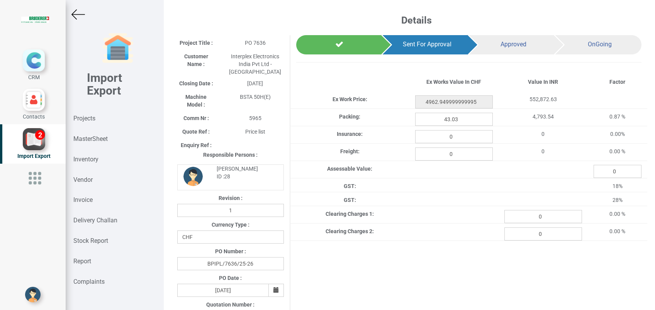
type input "3898233"
click at [454, 136] on input "0" at bounding box center [454, 136] width 78 height 13
type input "6.475"
click at [462, 153] on input "0" at bounding box center [454, 153] width 78 height 13
type input "197.419"
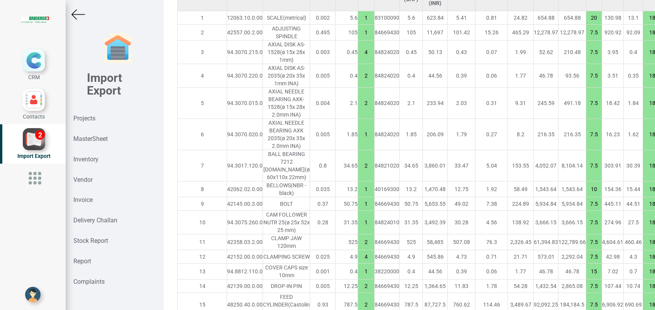
scroll to position [669, 0]
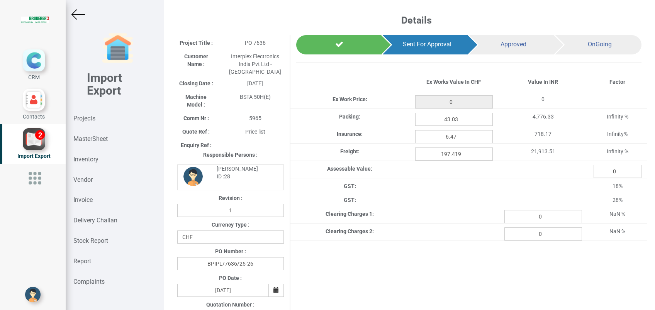
type input "4962.949999999995"
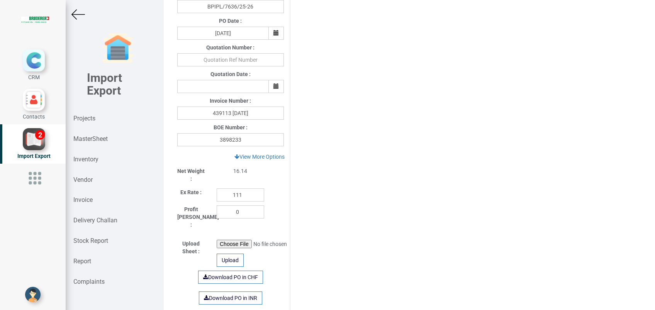
scroll to position [309, 0]
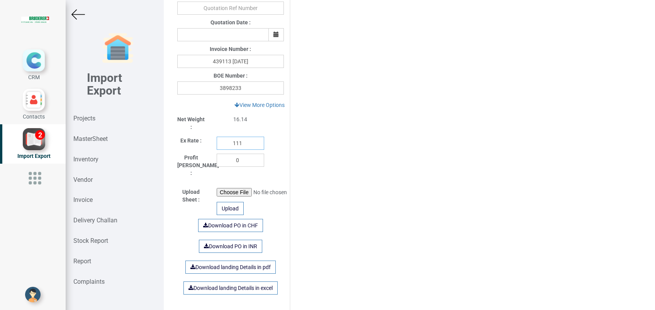
click at [246, 137] on input "111" at bounding box center [240, 143] width 47 height 13
type input "111.4"
click at [393, 164] on div "Project Title : PO 7636 Customer Name : Interplex Electronics India Pvt Ltd - C…" at bounding box center [409, 18] width 476 height 584
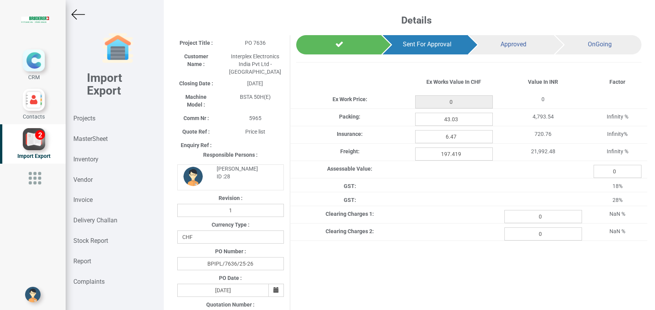
type input "4962.949999999995"
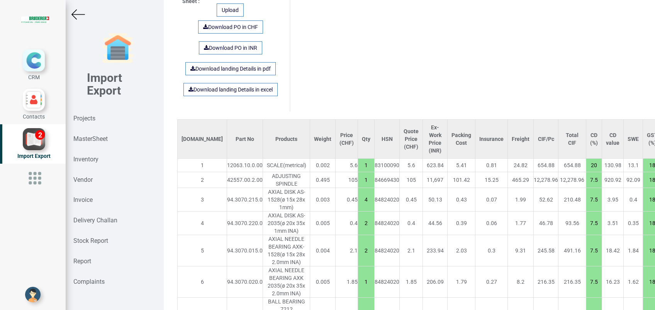
scroll to position [513, 0]
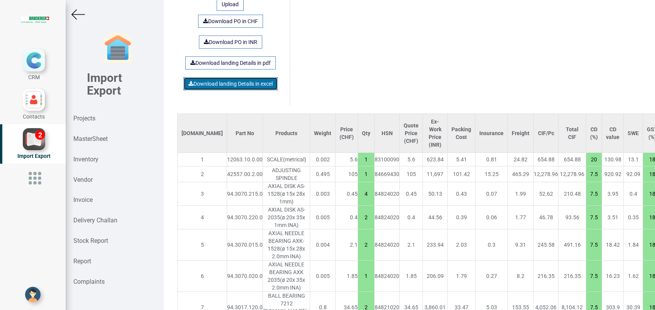
click at [203, 77] on link "Download landing Details in excel" at bounding box center [230, 83] width 94 height 13
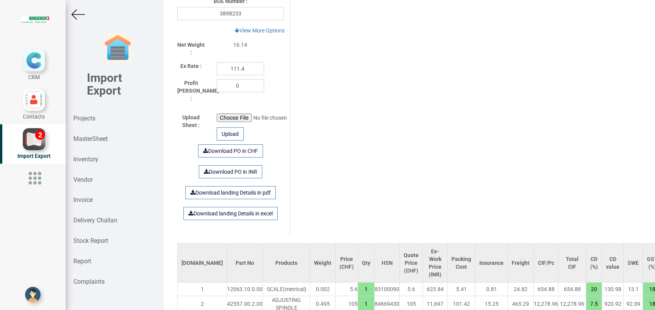
scroll to position [307, 0]
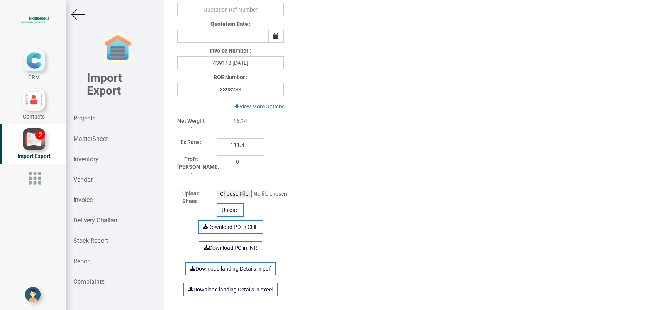
drag, startPoint x: 80, startPoint y: 13, endPoint x: 80, endPoint y: 19, distance: 6.2
click at [80, 13] on img at bounding box center [78, 15] width 14 height 14
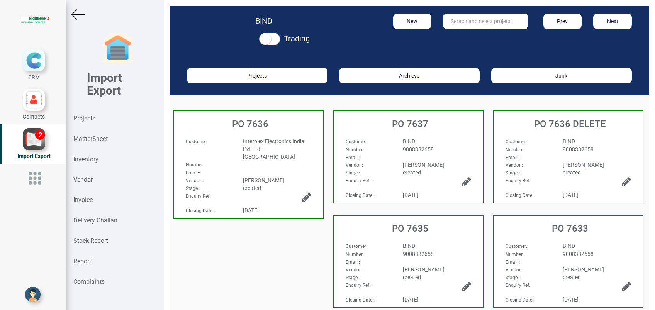
click at [564, 227] on h3 "PO 7633" at bounding box center [570, 228] width 145 height 10
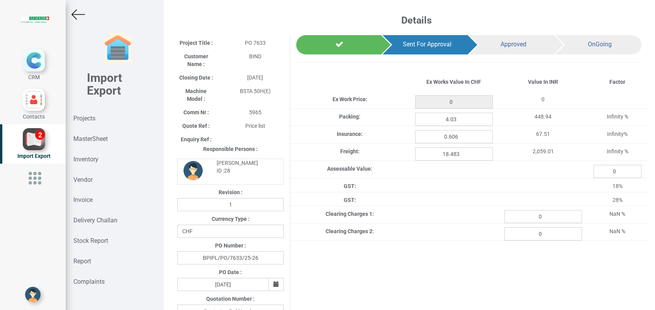
type input "464.65"
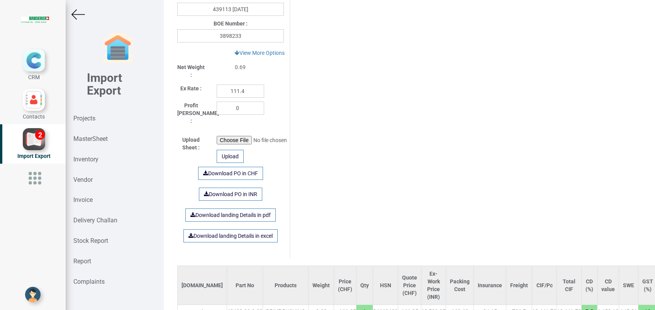
scroll to position [411, 0]
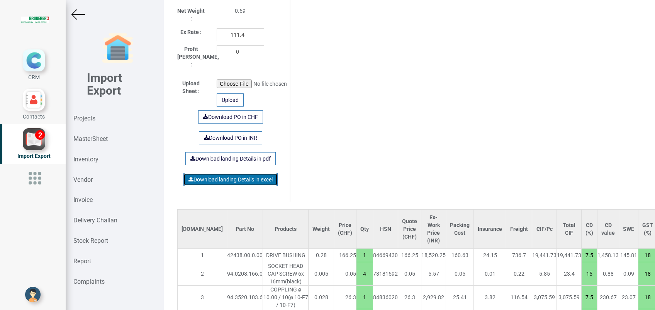
click at [252, 174] on link "Download landing Details in excel" at bounding box center [230, 179] width 94 height 13
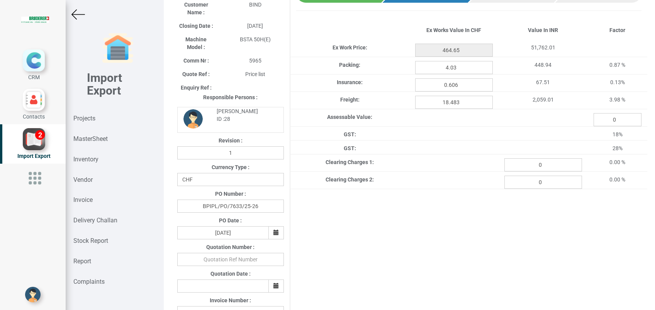
scroll to position [51, 0]
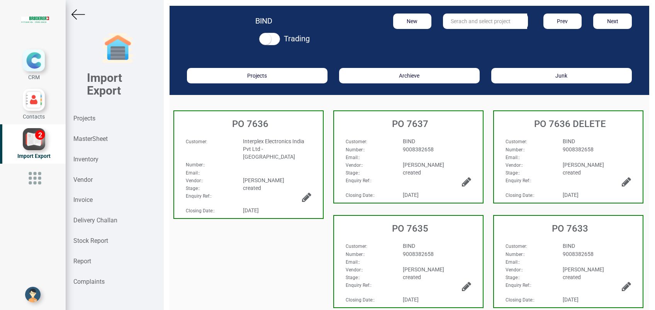
click at [465, 21] on input "text" at bounding box center [485, 21] width 84 height 15
click at [463, 38] on strong "7632" at bounding box center [464, 37] width 12 height 6
type input "PO 7632"
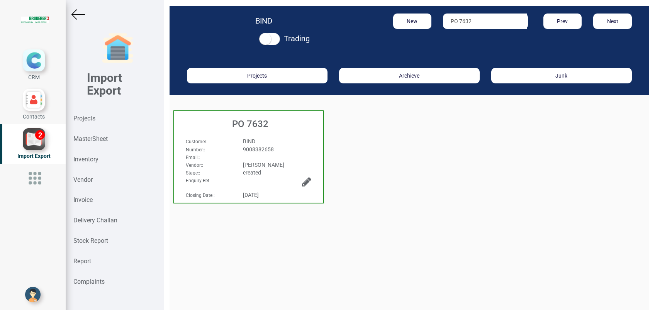
click at [271, 122] on h3 "PO 7632" at bounding box center [250, 124] width 145 height 10
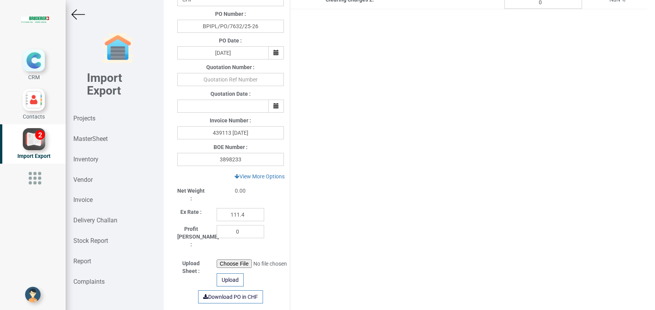
type input "487.15000000000003"
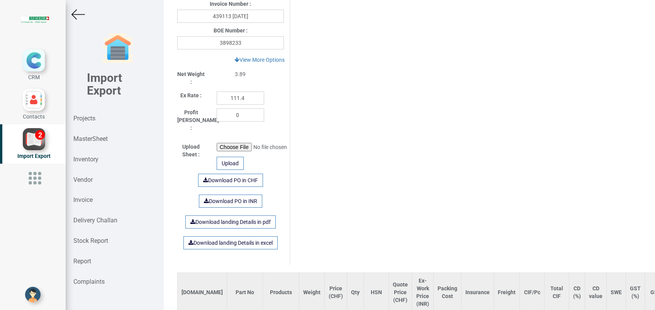
scroll to position [360, 0]
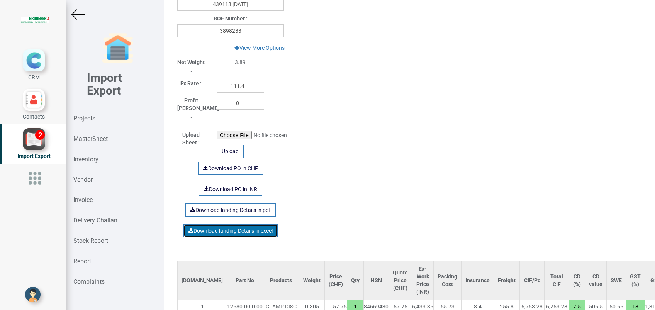
click at [225, 224] on link "Download landing Details in excel" at bounding box center [230, 230] width 94 height 13
click at [80, 15] on img at bounding box center [78, 15] width 14 height 14
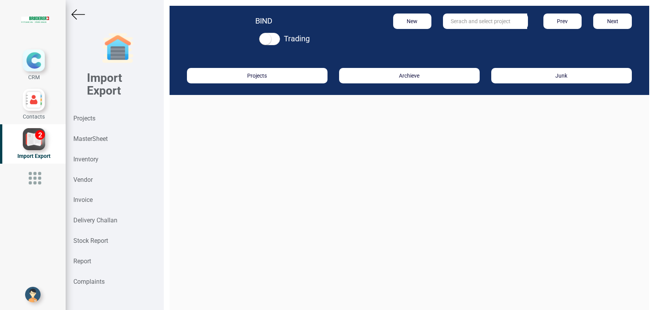
click at [472, 25] on input "text" at bounding box center [485, 21] width 84 height 15
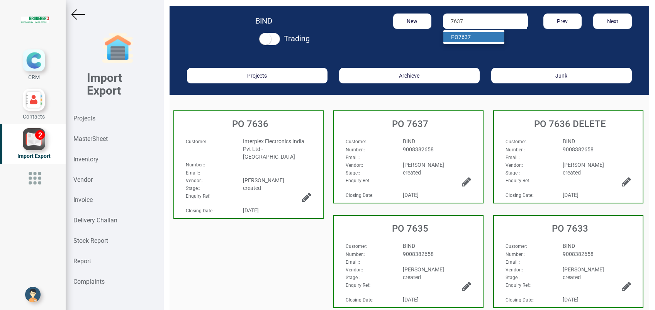
drag, startPoint x: 466, startPoint y: 37, endPoint x: 382, endPoint y: 108, distance: 109.6
click at [466, 37] on strong "7637" at bounding box center [464, 37] width 12 height 6
type input "PO 7637"
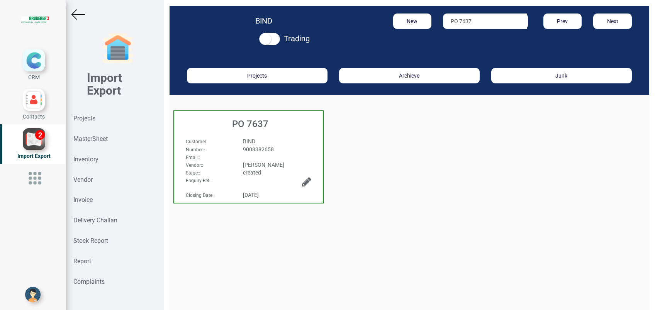
click at [263, 130] on div "PO 7637" at bounding box center [248, 122] width 149 height 22
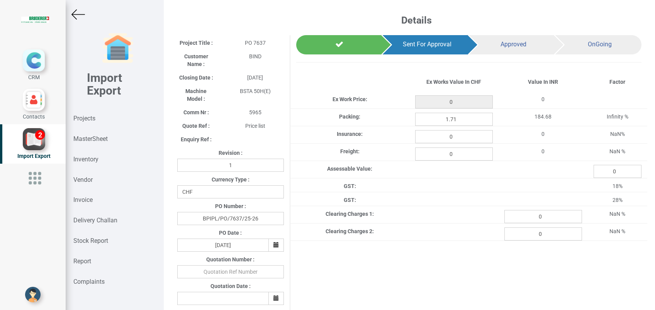
type input "197.15"
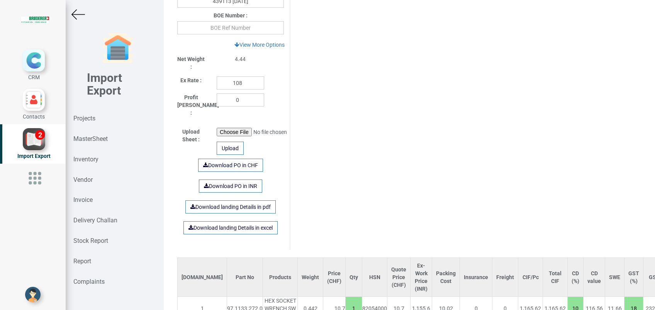
scroll to position [360, 0]
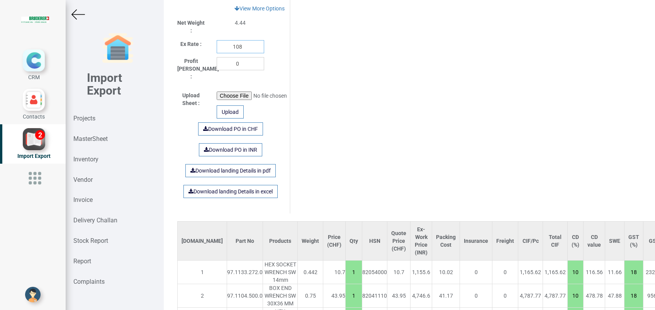
click at [245, 49] on input "108" at bounding box center [240, 46] width 47 height 13
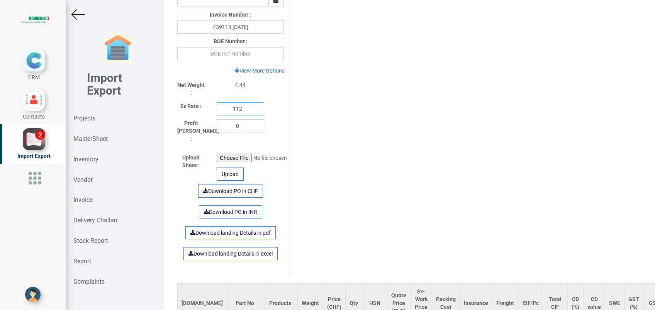
scroll to position [257, 0]
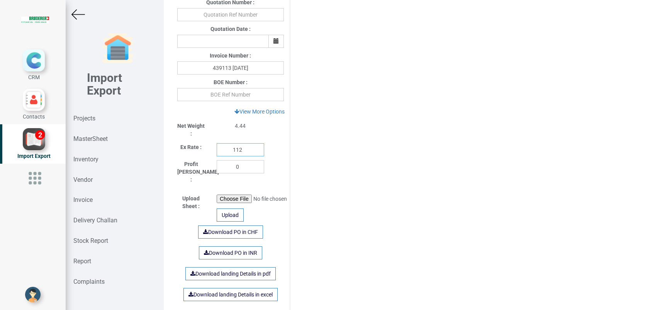
type input "112"
click at [224, 98] on input "text" at bounding box center [230, 94] width 107 height 13
type input "3898233"
click at [408, 154] on div "Project Title : PO 7637 Customer Name : BIND Closing Date : [DATE] Machine Mode…" at bounding box center [409, 47] width 476 height 538
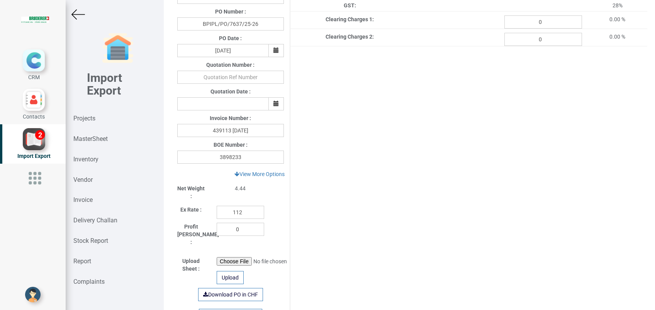
scroll to position [360, 0]
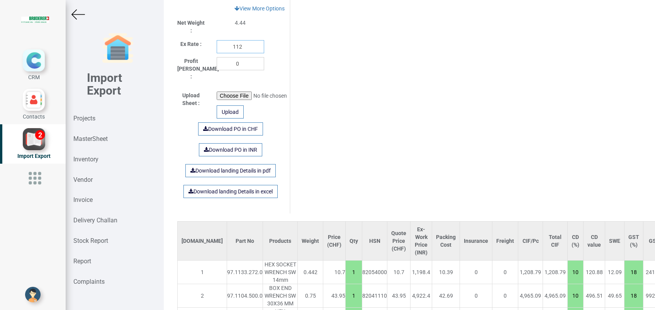
click at [240, 49] on input "112" at bounding box center [240, 46] width 47 height 13
type input "111.4"
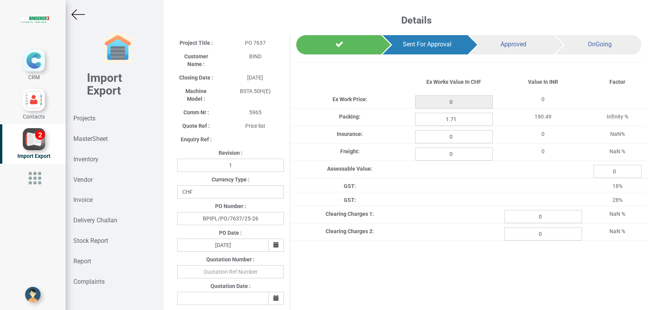
type input "197.15"
click at [457, 139] on input "0" at bounding box center [454, 136] width 78 height 13
type input "0.257"
click at [435, 154] on input "0" at bounding box center [454, 153] width 78 height 13
type input "7.842"
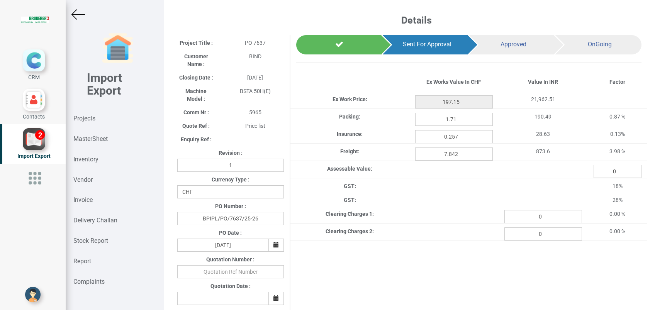
click at [421, 257] on div "Project Title : PO 7637 Customer Name : BIND Closing Date : [DATE] Machine Mode…" at bounding box center [409, 304] width 476 height 538
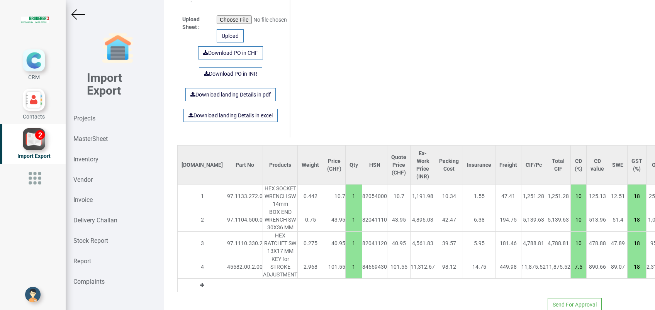
scroll to position [450, 0]
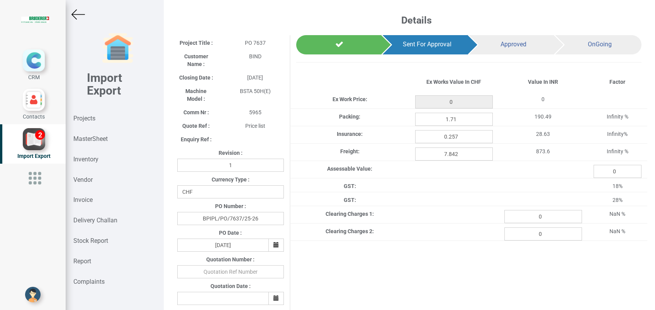
type input "197.15"
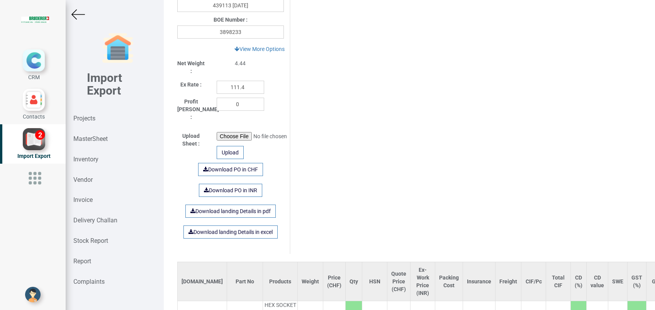
scroll to position [450, 0]
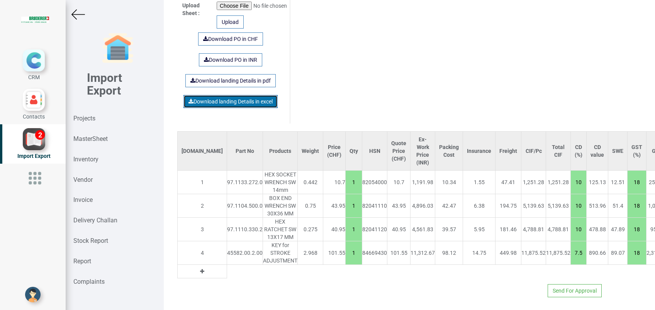
click at [214, 95] on link "Download landing Details in excel" at bounding box center [230, 101] width 94 height 13
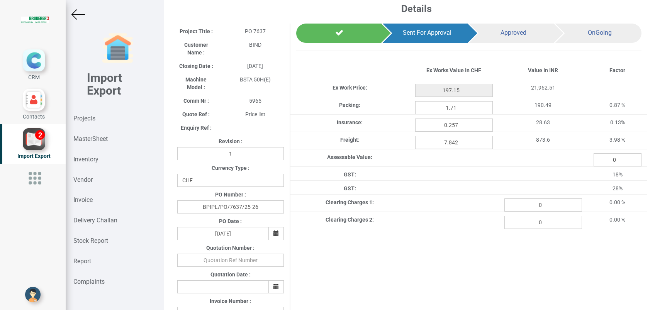
scroll to position [0, 0]
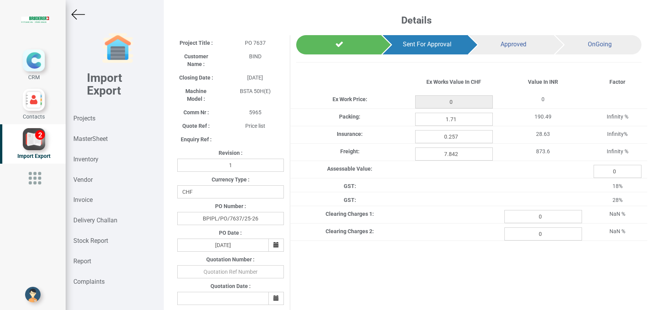
type input "197.15"
click at [83, 12] on img at bounding box center [78, 15] width 14 height 14
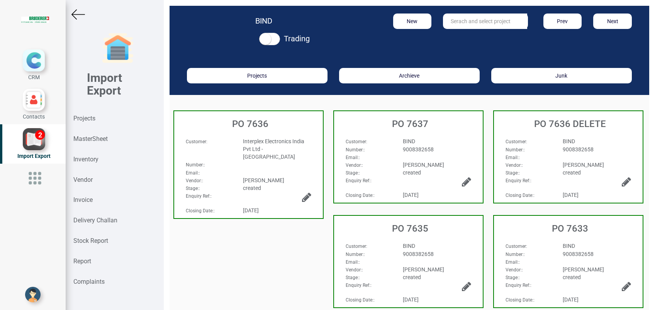
click at [423, 244] on div "BIND" at bounding box center [437, 246] width 80 height 8
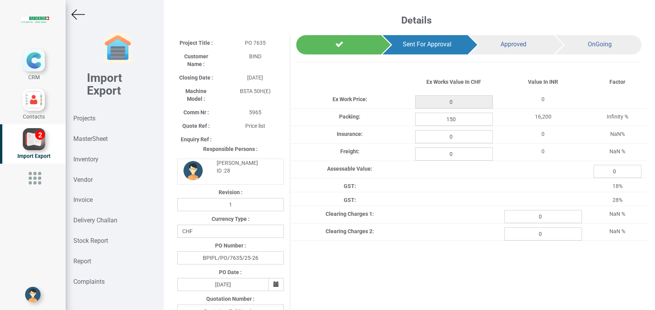
type input "4935.95"
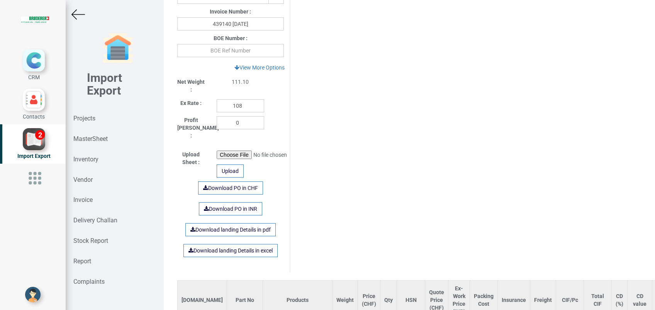
scroll to position [360, 0]
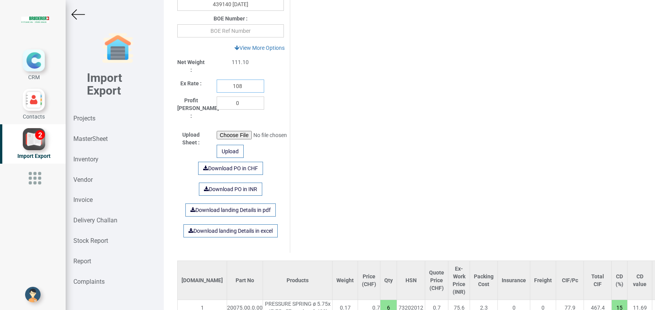
click at [243, 84] on input "108" at bounding box center [240, 86] width 47 height 13
type input "111.4"
click at [232, 33] on input "text" at bounding box center [230, 30] width 107 height 13
click at [229, 32] on input "389233" at bounding box center [230, 30] width 107 height 13
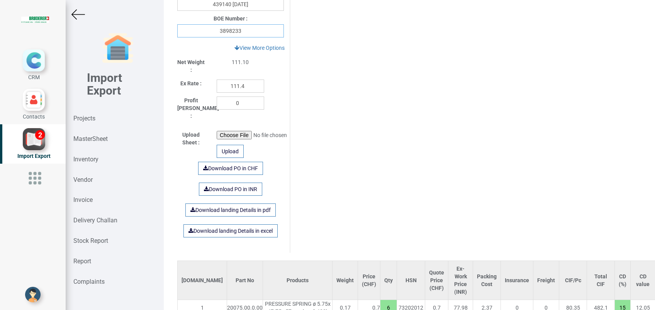
type input "3898233"
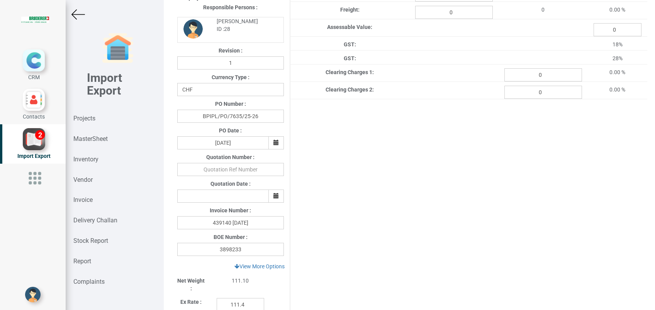
scroll to position [103, 0]
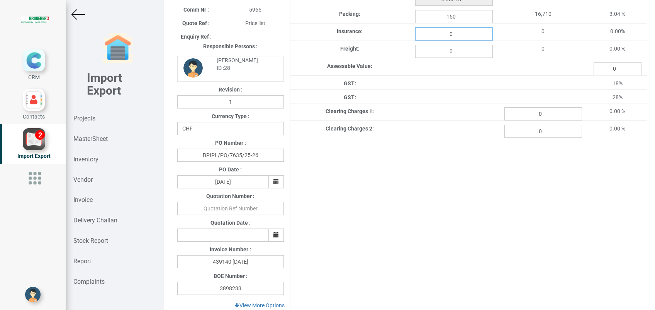
click at [457, 34] on input "0" at bounding box center [454, 33] width 78 height 13
type input "6.439"
click at [462, 51] on input "0" at bounding box center [454, 51] width 78 height 13
click at [410, 228] on div "Project Title : PO 7635 Customer Name : BIND Closing Date : 2025-08-04 Machine …" at bounding box center [409, 221] width 476 height 578
click at [470, 52] on input "196.3444" at bounding box center [454, 51] width 78 height 13
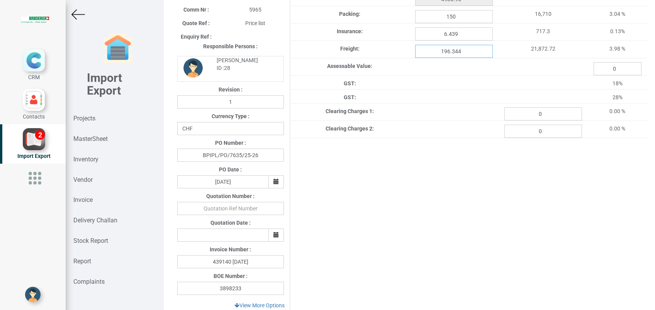
type input "196.344"
click at [433, 198] on div "Project Title : PO 7635 Customer Name : BIND Closing Date : 2025-08-04 Machine …" at bounding box center [409, 221] width 476 height 578
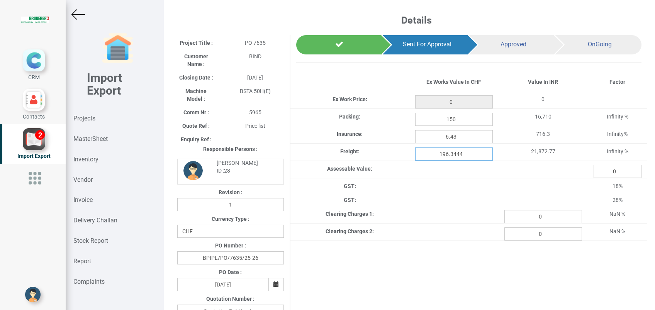
click at [470, 152] on input "196.3444" at bounding box center [454, 153] width 78 height 13
type input "4935.95"
type input "196.344"
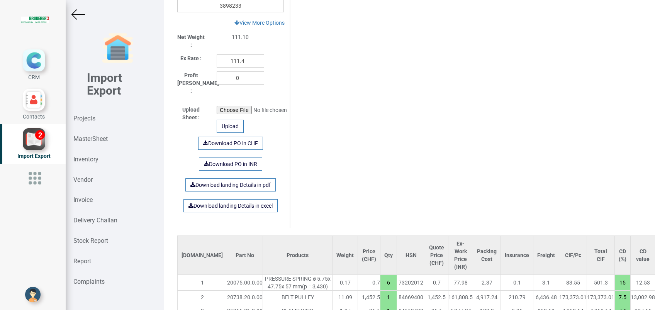
scroll to position [450, 0]
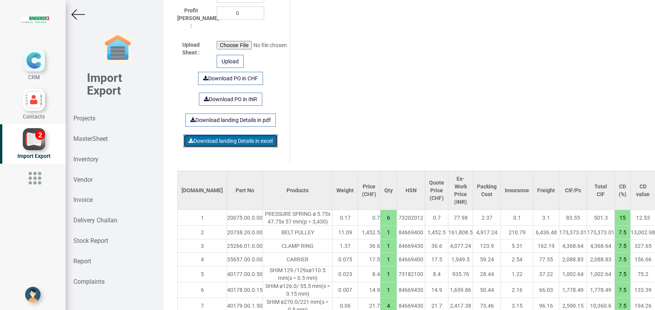
click at [225, 134] on link "Download landing Details in excel" at bounding box center [230, 140] width 94 height 13
click at [214, 134] on link "Download landing Details in excel" at bounding box center [230, 140] width 94 height 13
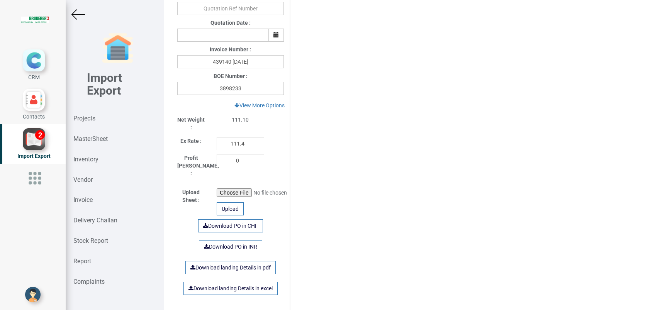
scroll to position [141, 0]
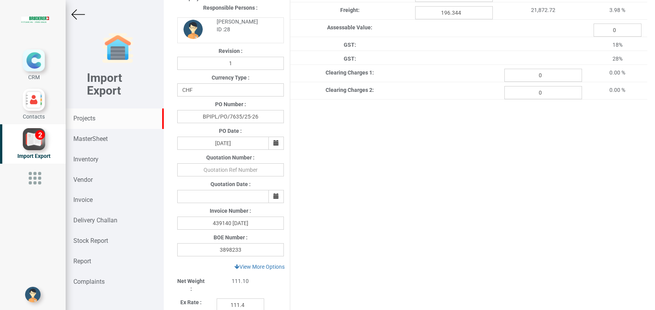
click at [85, 117] on strong "Projects" at bounding box center [84, 118] width 22 height 7
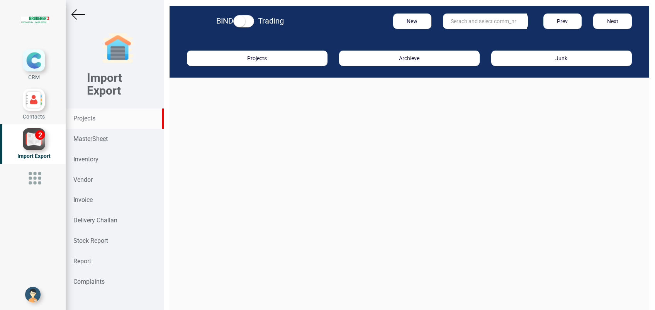
click at [449, 20] on input "text" at bounding box center [485, 21] width 84 height 15
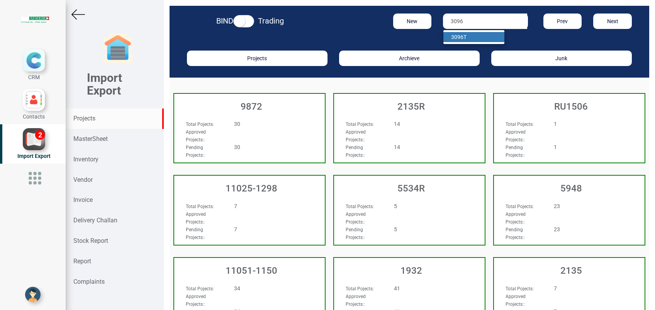
click at [463, 37] on link "3096 T" at bounding box center [473, 37] width 61 height 10
type input "3096 T"
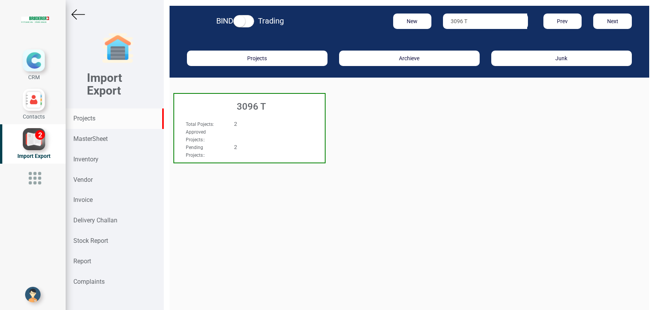
click at [254, 109] on h3 "3096 T" at bounding box center [251, 107] width 147 height 10
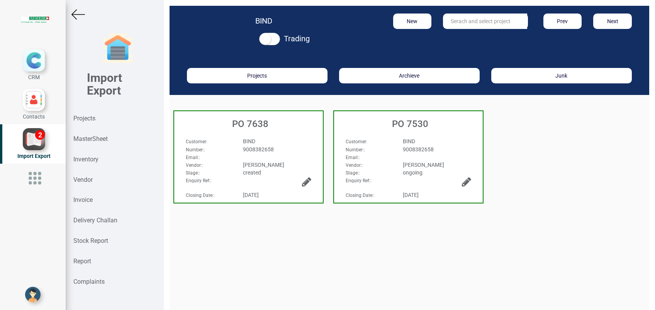
click at [258, 152] on div "9008382658" at bounding box center [277, 150] width 80 height 8
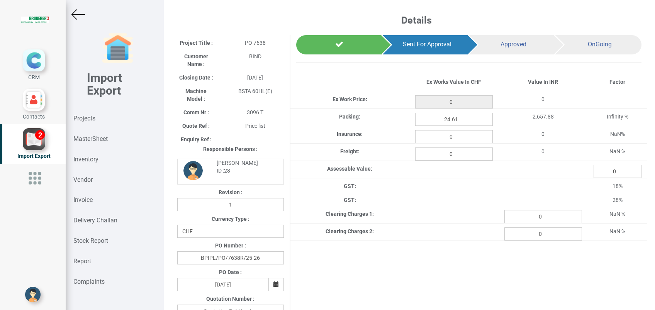
type input "2838.5"
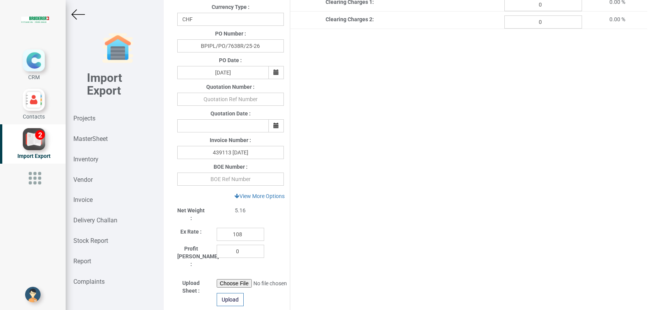
scroll to position [309, 0]
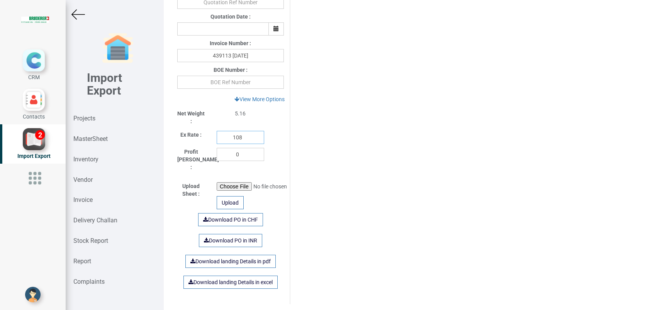
click at [242, 139] on input "108" at bounding box center [240, 137] width 47 height 13
type input "111.4"
click at [410, 136] on div "Project Title : PO 7638 Customer Name : BIND Closing Date : 2025-08-04 Machine …" at bounding box center [409, 15] width 476 height 578
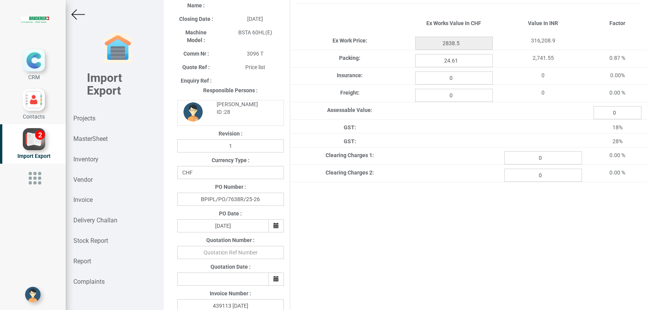
scroll to position [51, 0]
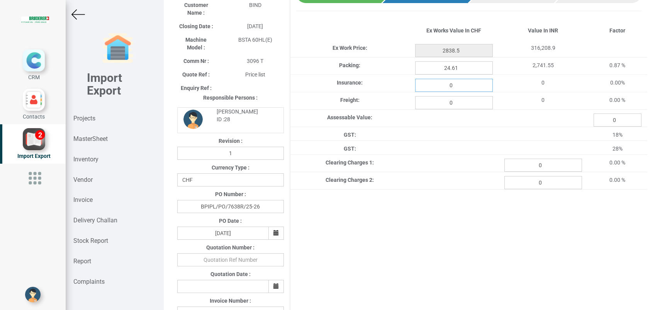
click at [427, 86] on input "0" at bounding box center [454, 85] width 78 height 13
type input "3.7031"
click at [442, 105] on input "0" at bounding box center [454, 102] width 78 height 13
type input "112.911"
click at [429, 244] on div "Project Title : PO 7638 Customer Name : BIND Closing Date : 2025-08-04 Machine …" at bounding box center [409, 273] width 476 height 578
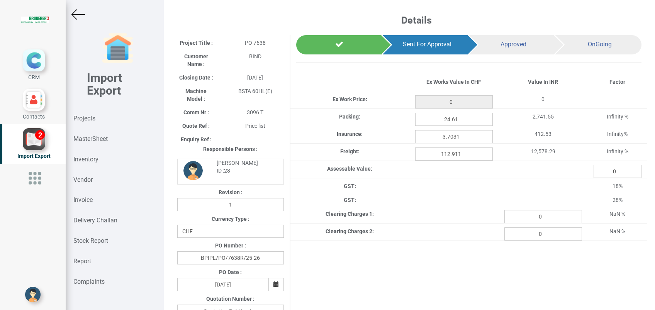
type input "2838.5"
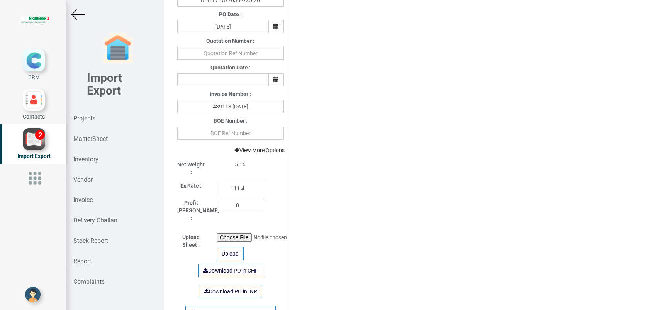
scroll to position [257, 0]
click at [221, 135] on input "text" at bounding box center [230, 133] width 107 height 13
type input "3898233"
click at [377, 199] on div "Project Title : PO 7638 Customer Name : BIND Closing Date : 2025-08-04 Machine …" at bounding box center [409, 67] width 476 height 578
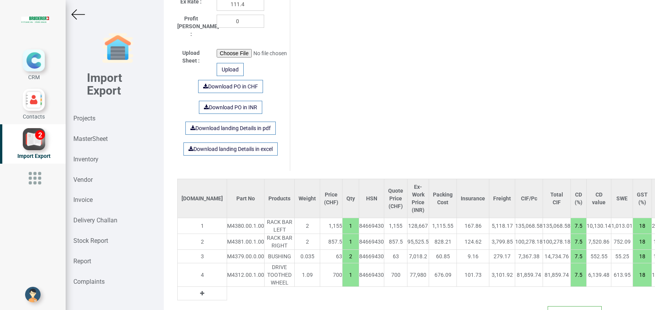
scroll to position [464, 0]
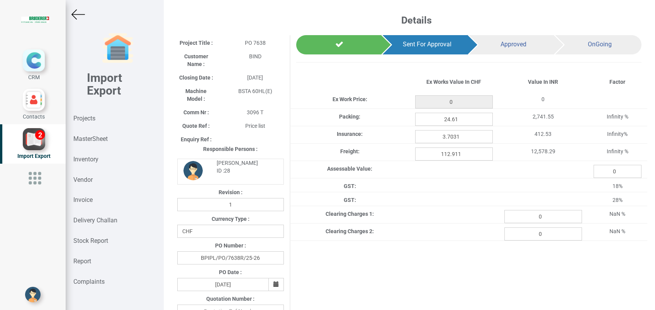
type input "2838.5"
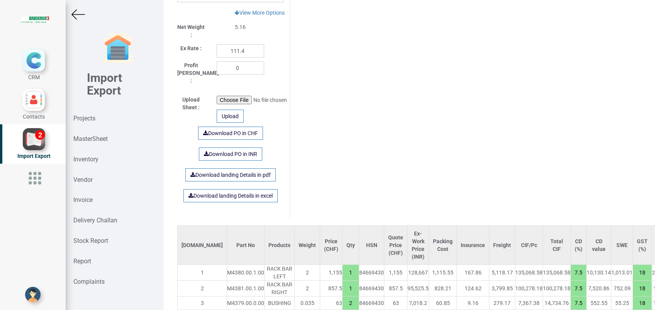
scroll to position [411, 0]
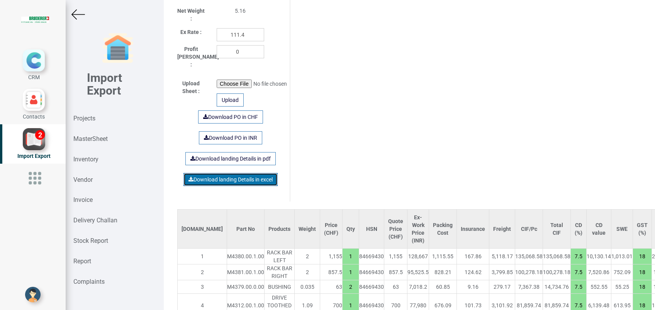
click at [225, 173] on link "Download landing Details in excel" at bounding box center [230, 179] width 94 height 13
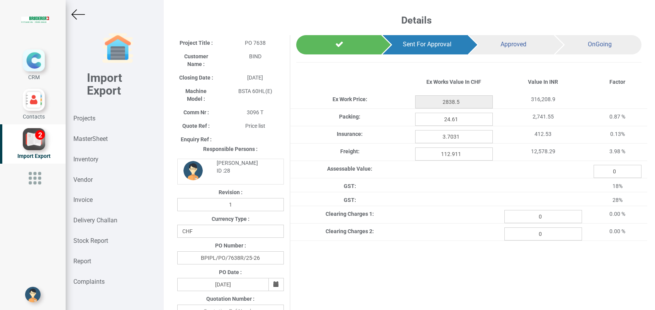
scroll to position [0, 0]
click at [90, 120] on strong "Projects" at bounding box center [84, 118] width 22 height 7
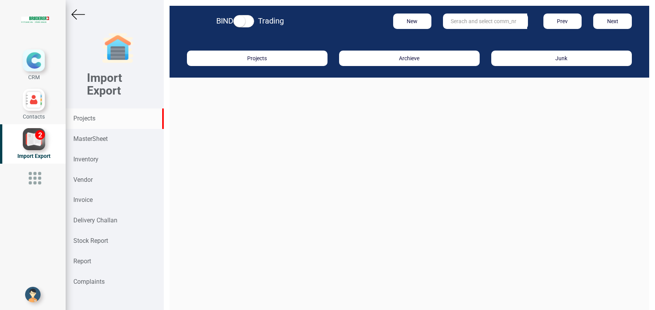
click at [464, 22] on input "text" at bounding box center [485, 21] width 84 height 15
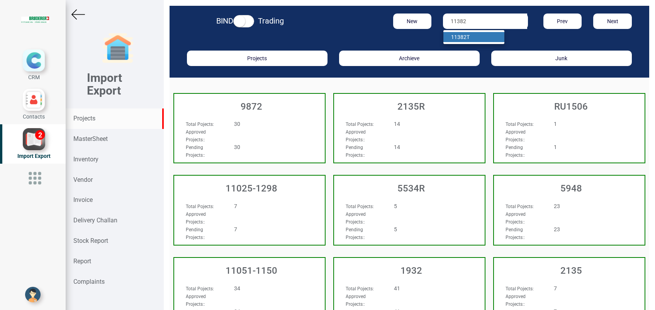
click at [460, 34] on strong "11382" at bounding box center [458, 37] width 15 height 6
type input "11382 T"
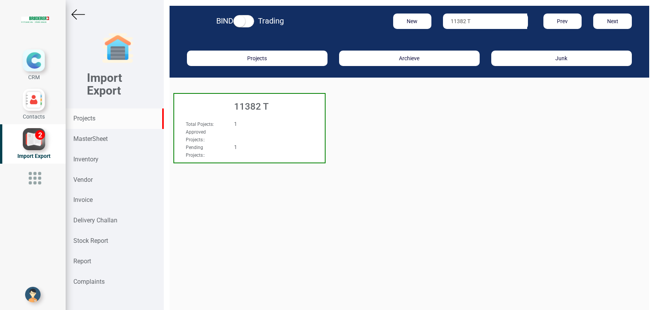
click at [264, 109] on h3 "11382 T" at bounding box center [251, 107] width 147 height 10
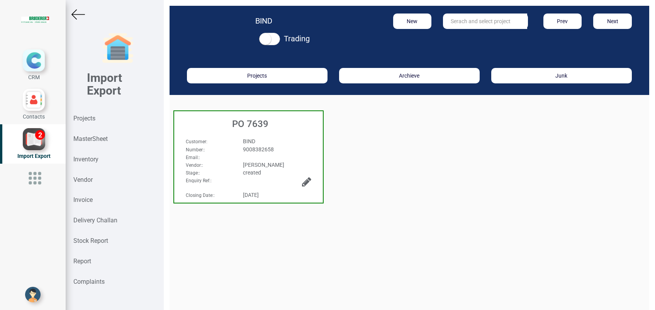
click at [258, 132] on div "PO 7639" at bounding box center [248, 122] width 149 height 22
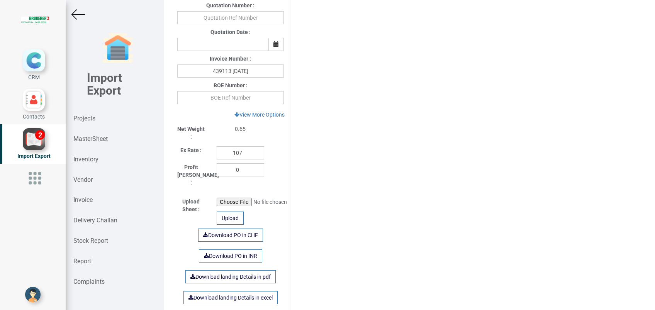
scroll to position [309, 0]
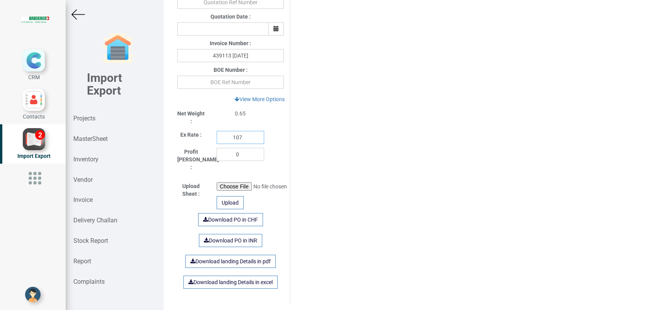
click at [243, 140] on input "107" at bounding box center [240, 137] width 47 height 13
type input "111.4"
click at [418, 131] on div "Project Title : PO 7639 Customer Name : BIND Closing Date : 2025-08-05 Machine …" at bounding box center [409, 15] width 476 height 578
click at [228, 83] on input "text" at bounding box center [230, 82] width 107 height 13
type input "3898233"
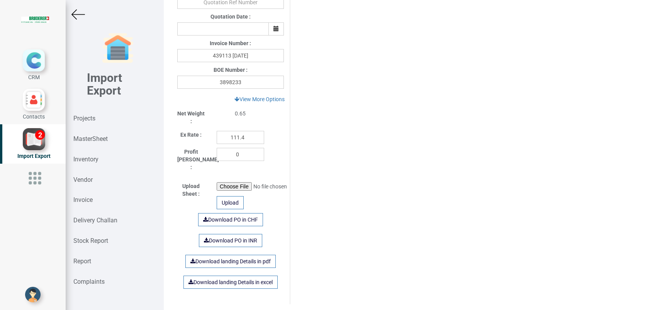
click at [426, 124] on div "Project Title : PO 7639 Customer Name : BIND Closing Date : 2025-08-05 Machine …" at bounding box center [409, 15] width 476 height 578
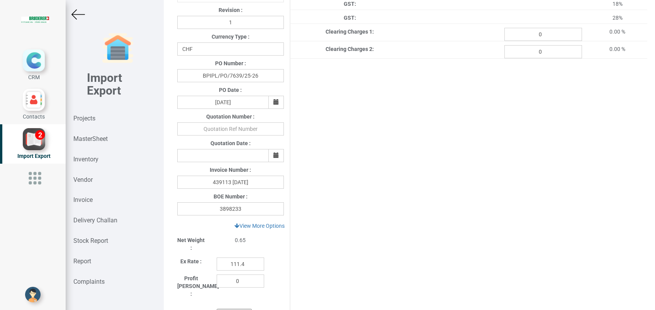
scroll to position [103, 0]
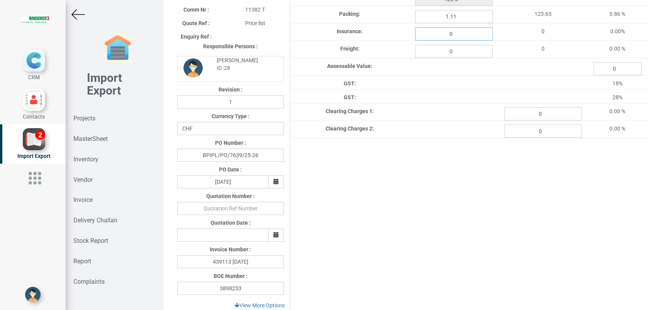
click at [462, 37] on input "0" at bounding box center [454, 33] width 78 height 13
type input "0.168"
click at [466, 48] on input "0" at bounding box center [454, 51] width 78 height 13
type input "5.112"
click at [477, 185] on div "Project Title : PO 7639 Customer Name : BIND Closing Date : 2025-08-05 Machine …" at bounding box center [409, 221] width 476 height 578
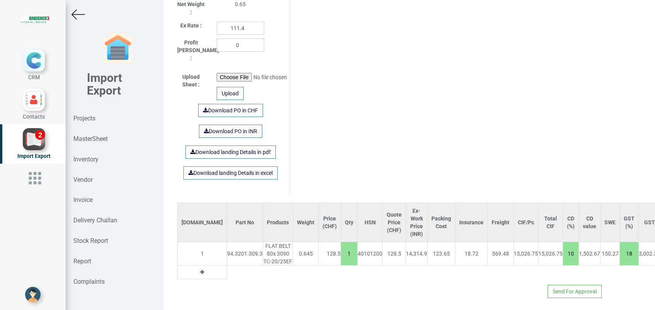
scroll to position [419, 0]
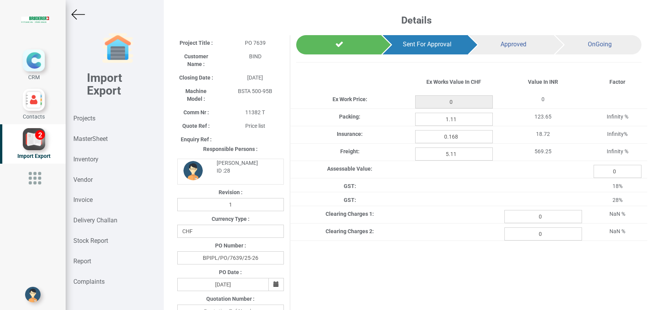
type input "128.5"
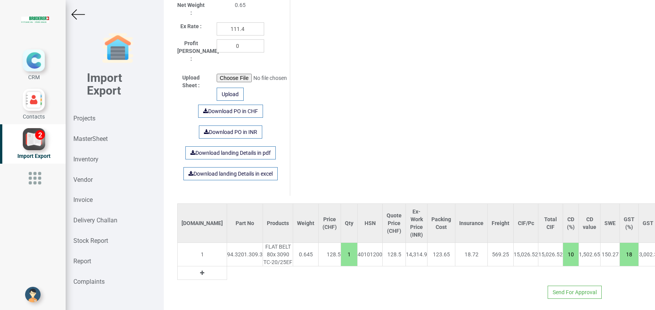
scroll to position [419, 0]
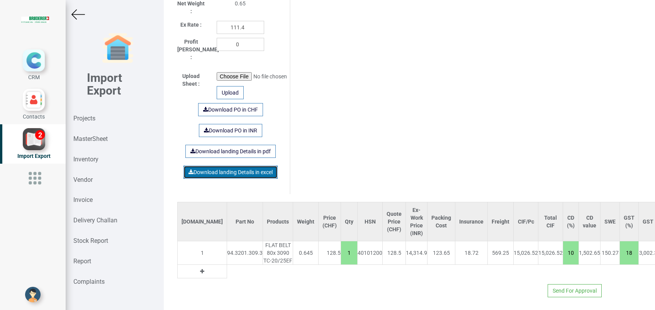
click at [222, 166] on link "Download landing Details in excel" at bounding box center [230, 172] width 94 height 13
click at [356, 284] on div "Send For Approval" at bounding box center [389, 290] width 436 height 13
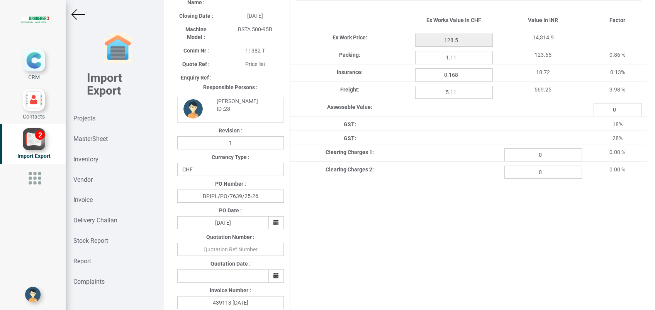
scroll to position [0, 0]
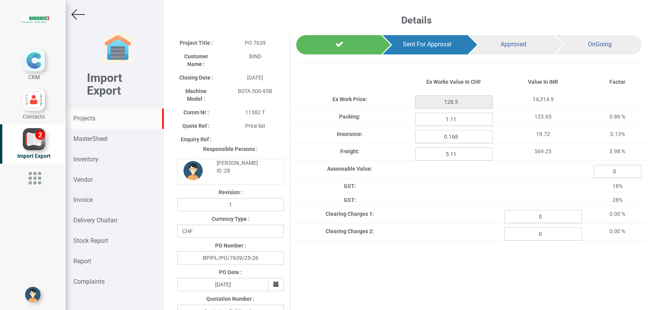
click at [87, 120] on strong "Projects" at bounding box center [84, 118] width 22 height 7
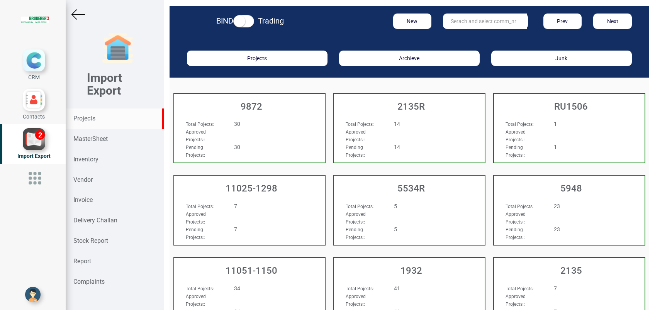
click at [451, 21] on input "text" at bounding box center [485, 21] width 84 height 15
type input "11051-0021"
click at [461, 36] on strong "11051-0021" at bounding box center [465, 37] width 29 height 6
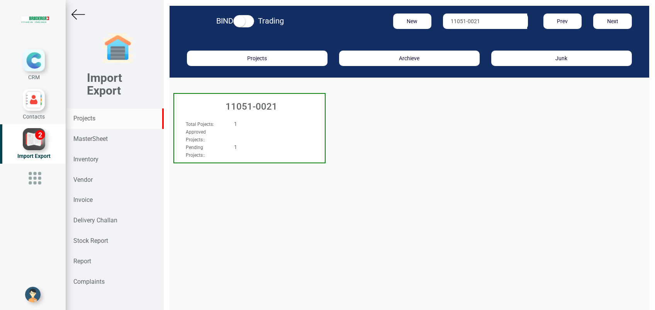
click at [261, 110] on h3 "11051-0021" at bounding box center [251, 107] width 147 height 10
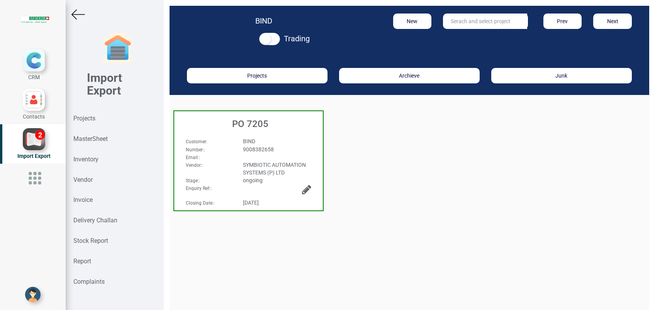
click at [259, 135] on div "Customer : BIND Number: : 9008382658 Email: : Vendor: : SYMBIOTIC AUTOMATION SY…" at bounding box center [248, 148] width 149 height 37
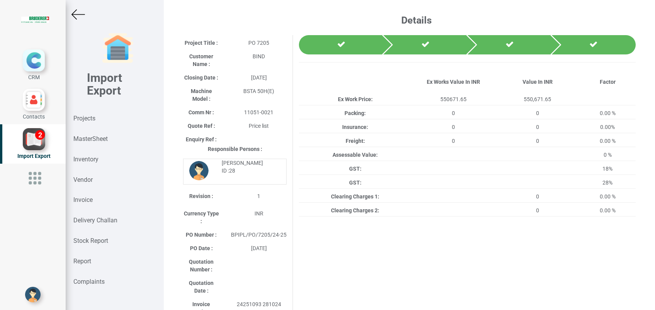
click at [80, 15] on img at bounding box center [78, 15] width 14 height 14
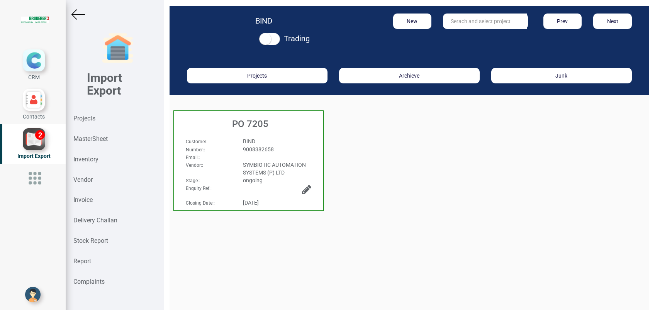
click at [80, 12] on img at bounding box center [78, 15] width 14 height 14
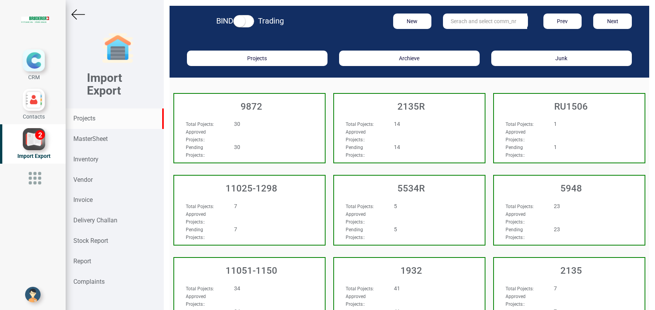
click at [466, 24] on input "text" at bounding box center [485, 21] width 84 height 15
type input "5965"
click at [466, 33] on link "5965" at bounding box center [473, 37] width 61 height 10
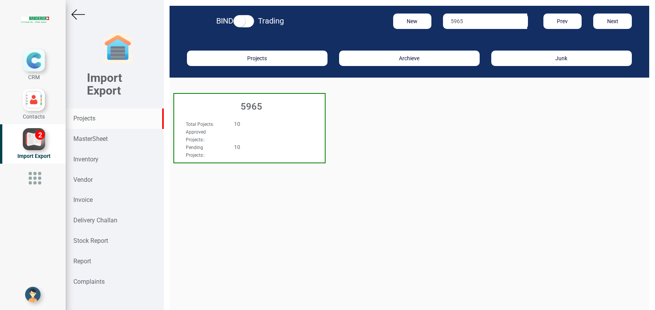
click at [252, 106] on h3 "5965" at bounding box center [251, 107] width 147 height 10
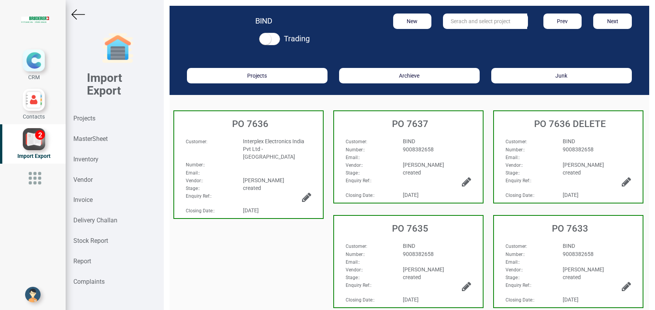
click at [464, 24] on input "text" at bounding box center [485, 21] width 84 height 15
type input "7589"
click at [94, 117] on strong "Projects" at bounding box center [84, 118] width 22 height 7
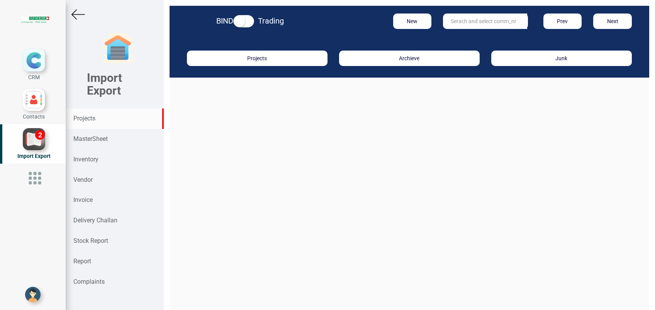
click at [470, 25] on input "text" at bounding box center [485, 21] width 84 height 15
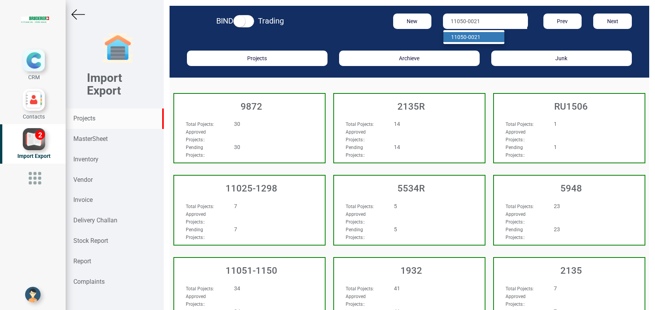
type input "11050-0021"
drag, startPoint x: 471, startPoint y: 34, endPoint x: 459, endPoint y: 45, distance: 16.1
click at [471, 34] on strong "11050-0021" at bounding box center [465, 37] width 29 height 6
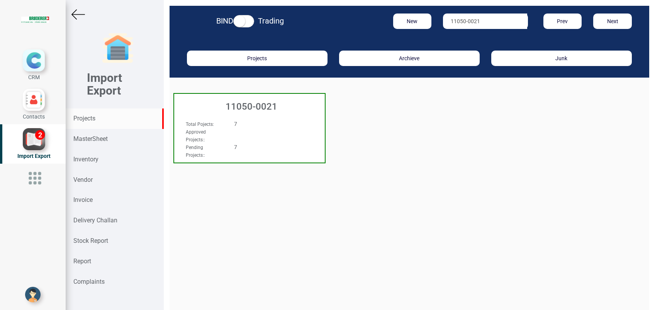
click at [278, 106] on h3 "11050-0021" at bounding box center [251, 107] width 147 height 10
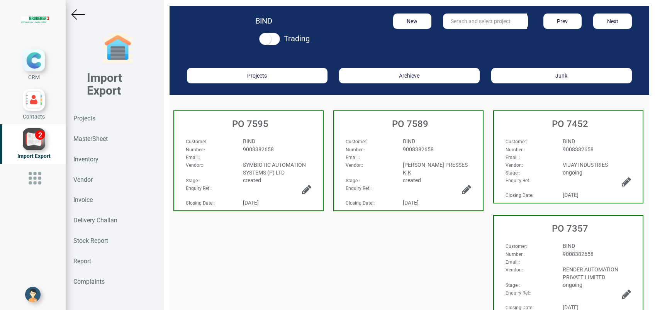
click at [371, 142] on div "Customer :" at bounding box center [368, 141] width 57 height 8
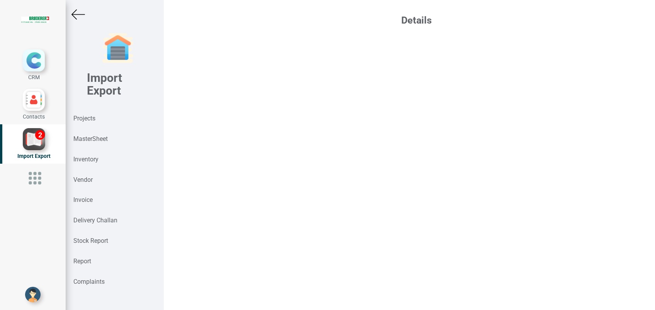
select select "JPY"
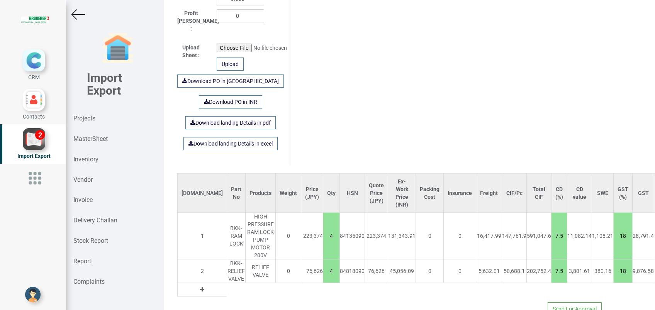
scroll to position [465, 0]
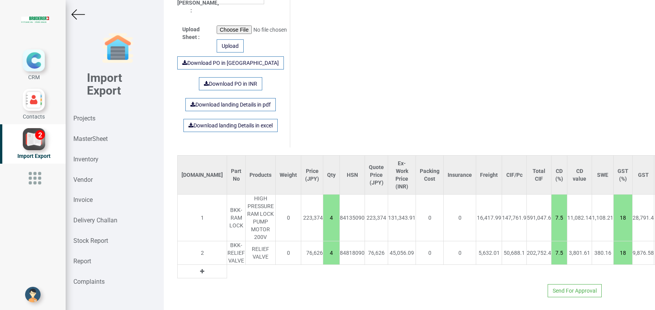
click at [227, 215] on div "BKK-RAM LOCK" at bounding box center [236, 217] width 18 height 23
drag, startPoint x: 210, startPoint y: 215, endPoint x: 205, endPoint y: 193, distance: 22.6
click at [227, 195] on td "BKK-RAM LOCK" at bounding box center [236, 218] width 19 height 47
drag, startPoint x: 202, startPoint y: 200, endPoint x: 213, endPoint y: 217, distance: 20.5
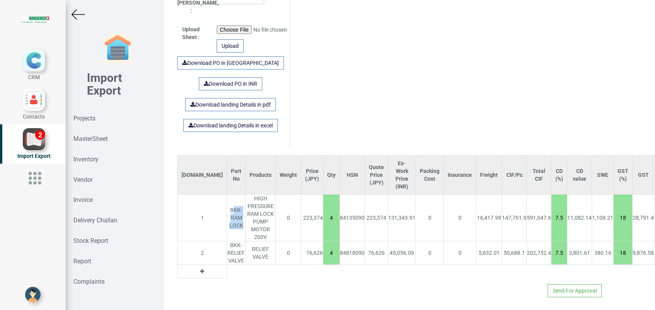
click at [227, 217] on div "BKK-RAM LOCK" at bounding box center [236, 217] width 18 height 23
drag, startPoint x: 213, startPoint y: 217, endPoint x: 201, endPoint y: 201, distance: 19.9
click at [227, 206] on div "BKK-RAM LOCK" at bounding box center [236, 217] width 18 height 23
drag, startPoint x: 203, startPoint y: 201, endPoint x: 200, endPoint y: 193, distance: 9.3
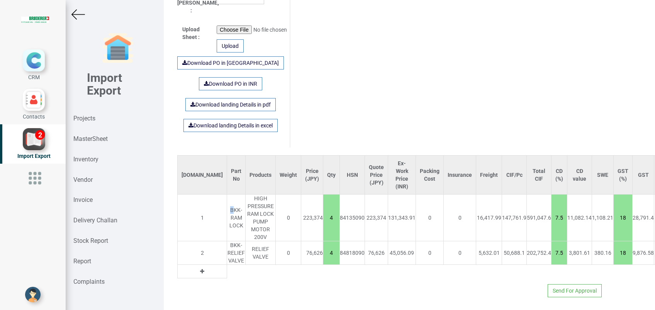
click at [227, 195] on td "BKK-RAM LOCK" at bounding box center [236, 218] width 19 height 47
click at [227, 219] on div "BKK-RAM LOCK" at bounding box center [236, 217] width 18 height 23
drag, startPoint x: 212, startPoint y: 216, endPoint x: 200, endPoint y: 198, distance: 22.1
click at [227, 206] on div "BKK-RAM LOCK" at bounding box center [236, 217] width 18 height 23
copy div "BKK-RAM LOCK"
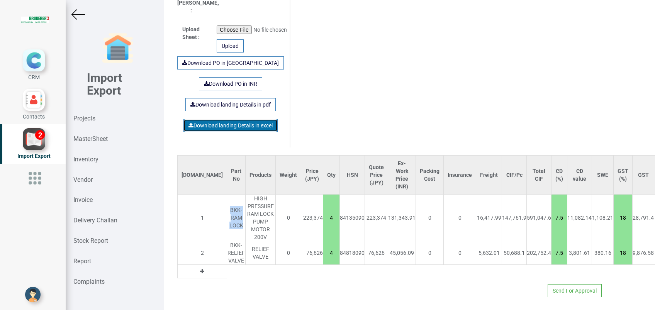
click at [251, 119] on link "Download landing Details in excel" at bounding box center [230, 125] width 94 height 13
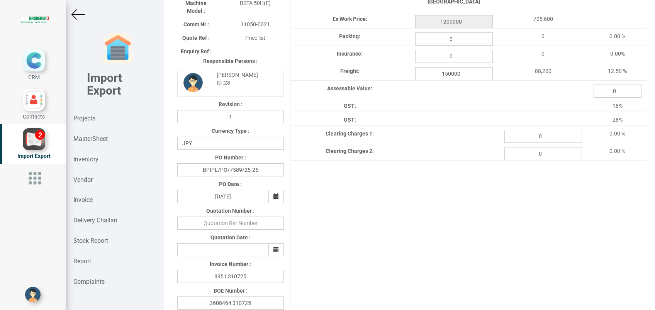
scroll to position [54, 0]
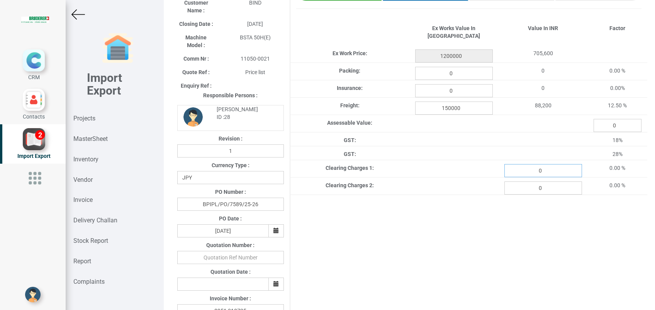
click at [524, 164] on input "0" at bounding box center [543, 170] width 78 height 13
type input "9604.21"
click at [473, 230] on div "Project Title : PO 7589 Customer Name : BIND Closing Date : 2025-06-24 Machine …" at bounding box center [409, 270] width 476 height 578
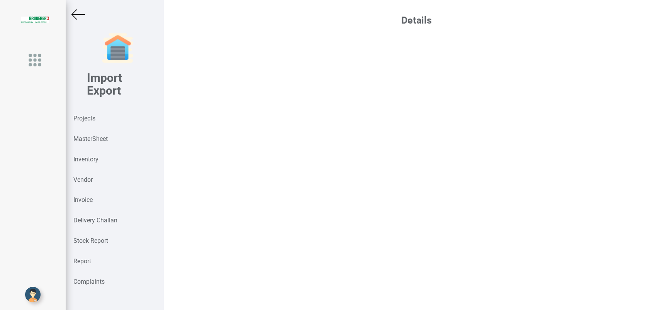
select select "JPY"
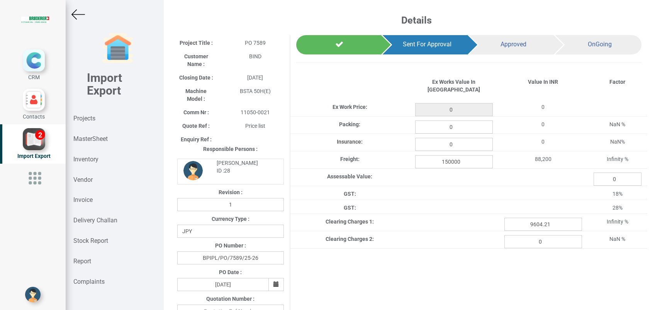
type input "1200000"
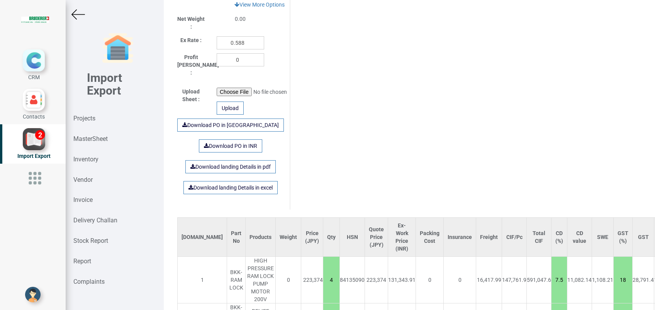
scroll to position [465, 0]
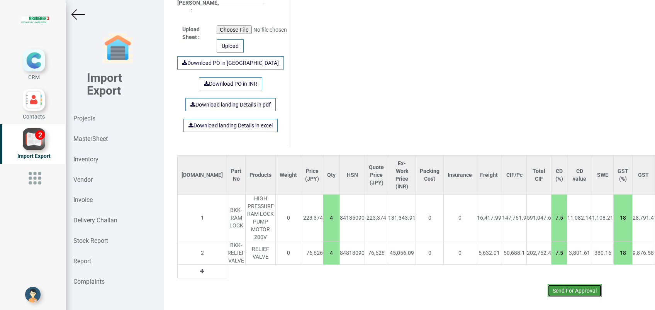
drag, startPoint x: 550, startPoint y: 278, endPoint x: 547, endPoint y: 275, distance: 4.2
click at [550, 284] on button "Send For Approval" at bounding box center [574, 290] width 54 height 13
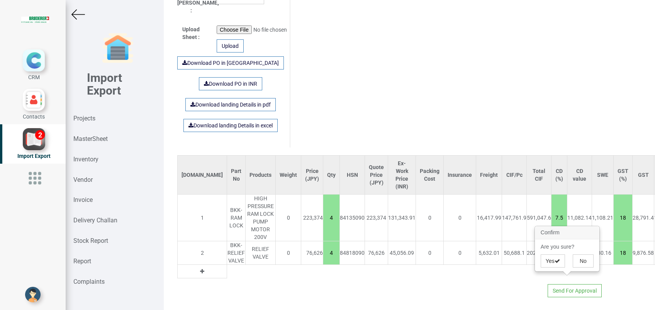
click at [538, 262] on div "Yes" at bounding box center [551, 260] width 32 height 13
click at [545, 261] on button "Yes" at bounding box center [552, 260] width 24 height 13
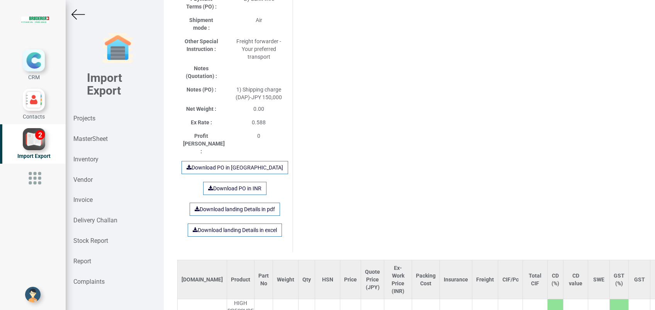
scroll to position [551, 0]
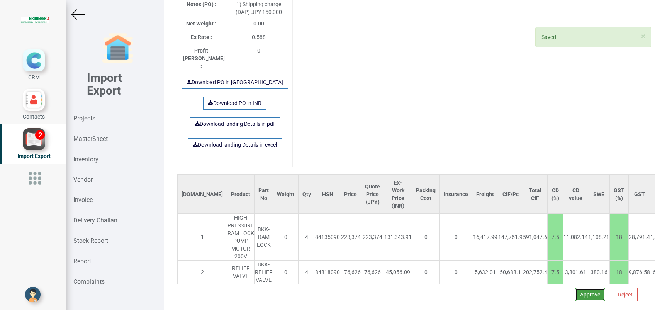
click at [575, 288] on button "Approve" at bounding box center [590, 294] width 30 height 13
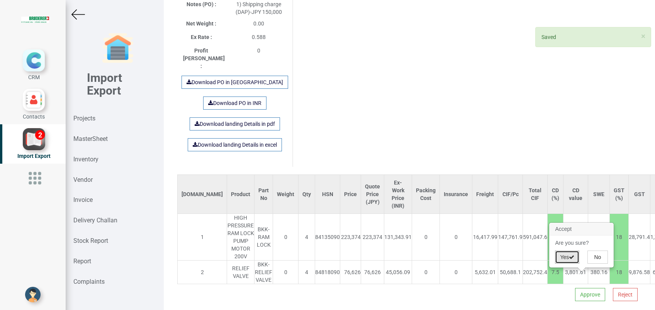
click at [556, 256] on button "Yes" at bounding box center [567, 256] width 24 height 13
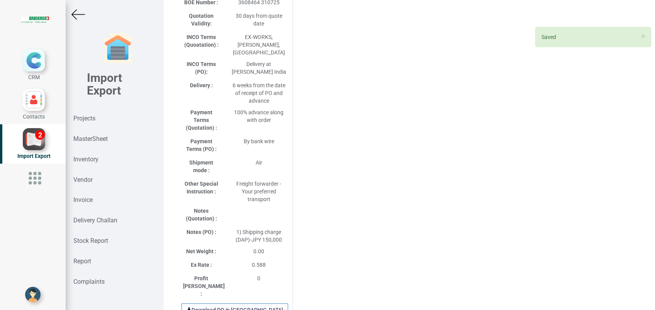
select select "JPY"
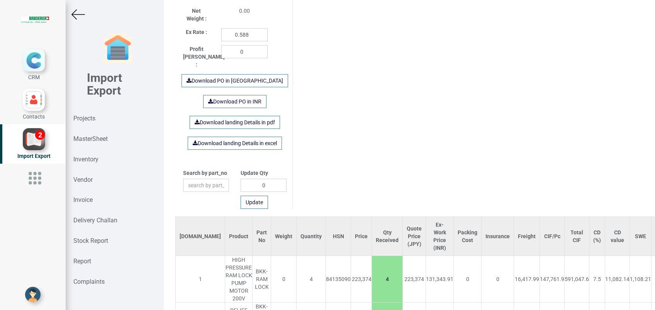
scroll to position [452, 0]
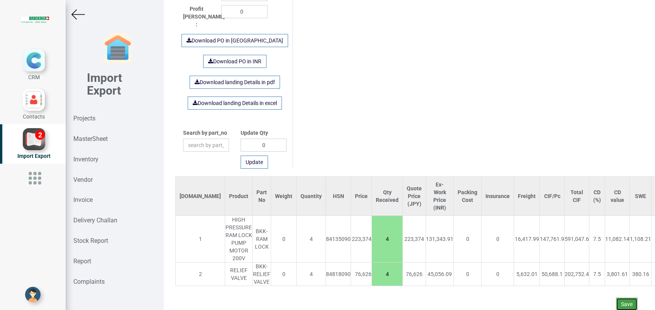
click at [618, 298] on button "Save" at bounding box center [627, 304] width 22 height 13
click at [605, 279] on button "Yes" at bounding box center [604, 274] width 24 height 13
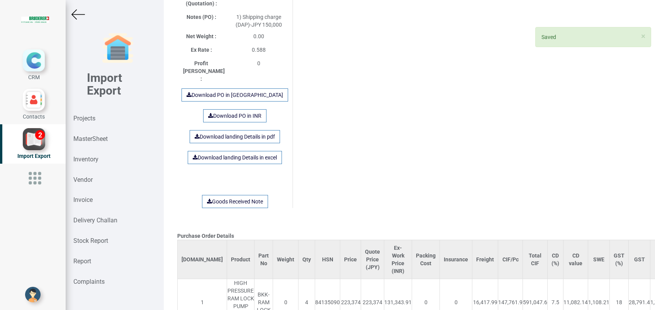
scroll to position [602, 0]
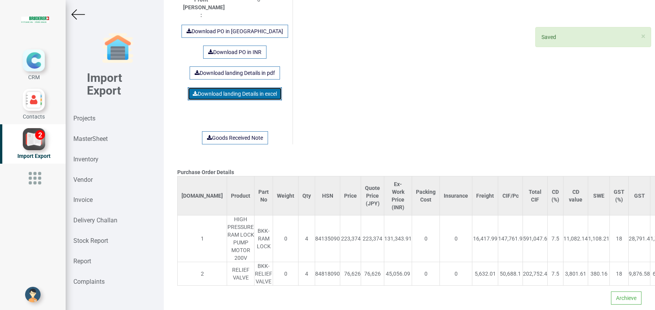
click at [237, 87] on link "Download landing Details in excel" at bounding box center [235, 93] width 94 height 13
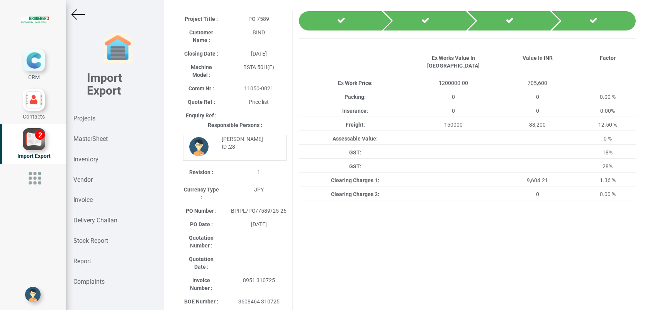
scroll to position [0, 0]
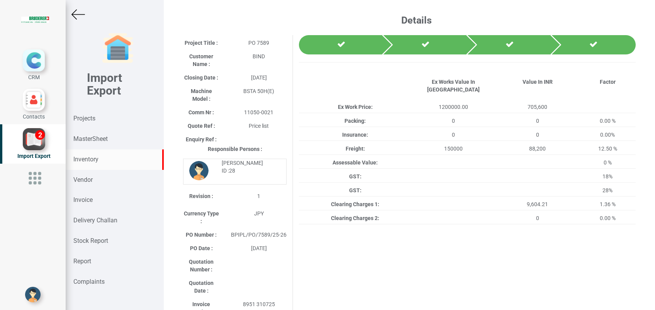
drag, startPoint x: 96, startPoint y: 157, endPoint x: 105, endPoint y: 168, distance: 14.5
click at [95, 157] on strong "Inventory" at bounding box center [85, 159] width 25 height 7
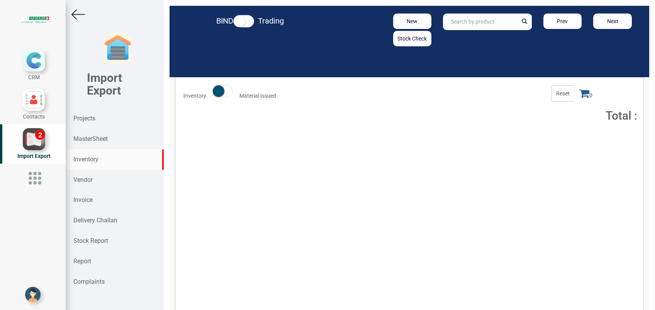
click at [450, 28] on input "text" at bounding box center [480, 22] width 74 height 17
paste input "94.6010.405.2"
click at [463, 38] on strong "94.6010.405.2" at bounding box center [469, 38] width 36 height 6
click at [505, 140] on span "Total : 117,261.09" at bounding box center [506, 139] width 36 height 5
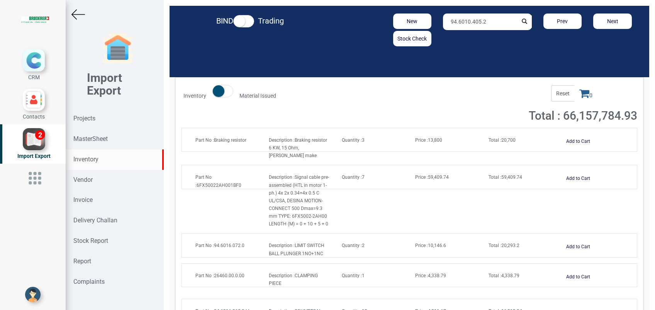
click at [101, 154] on div "Inventory" at bounding box center [115, 159] width 98 height 20
drag, startPoint x: 487, startPoint y: 22, endPoint x: 350, endPoint y: 41, distance: 138.3
click at [350, 41] on div "New Stock Check 94.6010.405.2 Prev Next" at bounding box center [487, 30] width 312 height 33
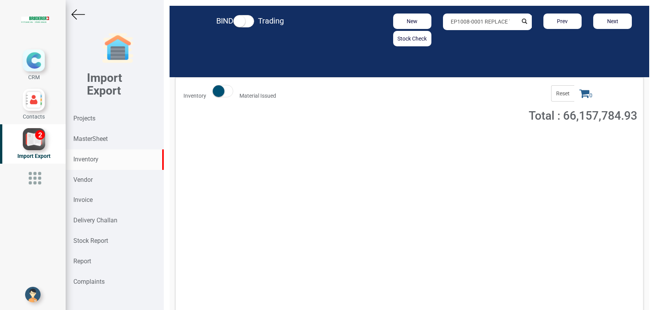
click at [502, 25] on input "EP1008-0001 REPLACE TO EP1098-001" at bounding box center [480, 22] width 74 height 17
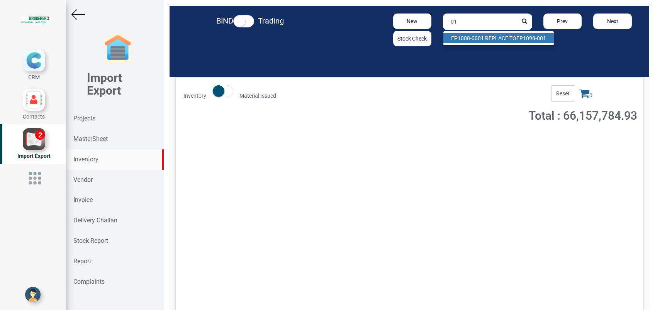
type input "1"
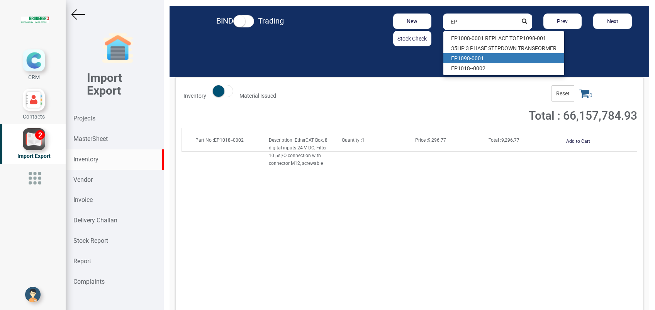
click at [381, 247] on div "Inventory Material Issued Reset 0 Total : 66,157,784.93 Part No : EP1018--0002 …" at bounding box center [409, 222] width 468 height 290
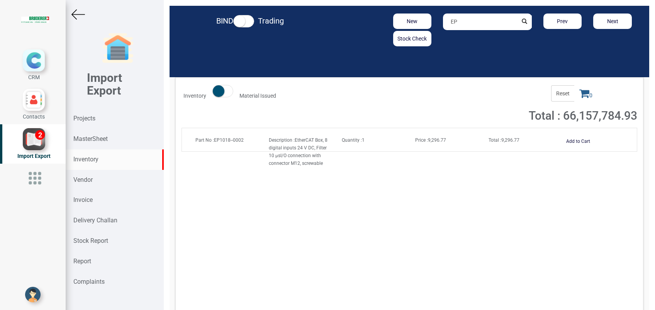
click at [356, 136] on div "Quantity : 1" at bounding box center [372, 140] width 73 height 8
click at [470, 23] on input "EP" at bounding box center [480, 22] width 74 height 17
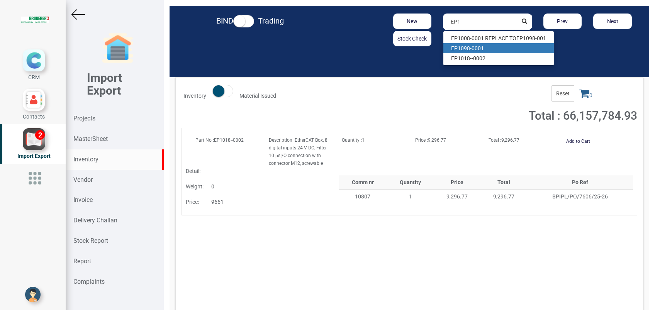
click at [480, 51] on link "EP1 098-0001" at bounding box center [498, 48] width 110 height 10
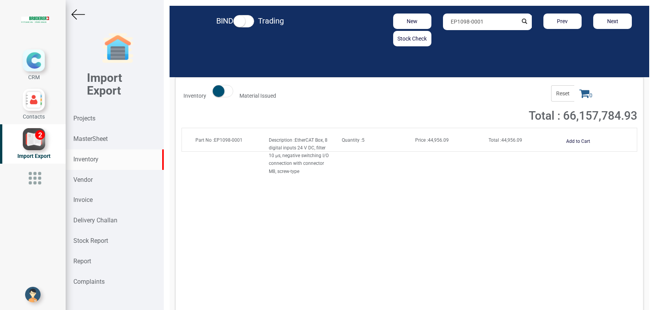
click at [484, 23] on input "EP1098-0001" at bounding box center [480, 22] width 74 height 17
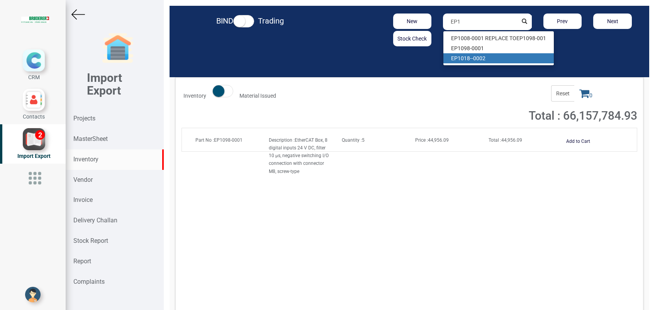
click at [476, 55] on link "EP1 018--0002" at bounding box center [498, 58] width 110 height 10
type input "EP1018--0002"
